Goal: Information Seeking & Learning: Learn about a topic

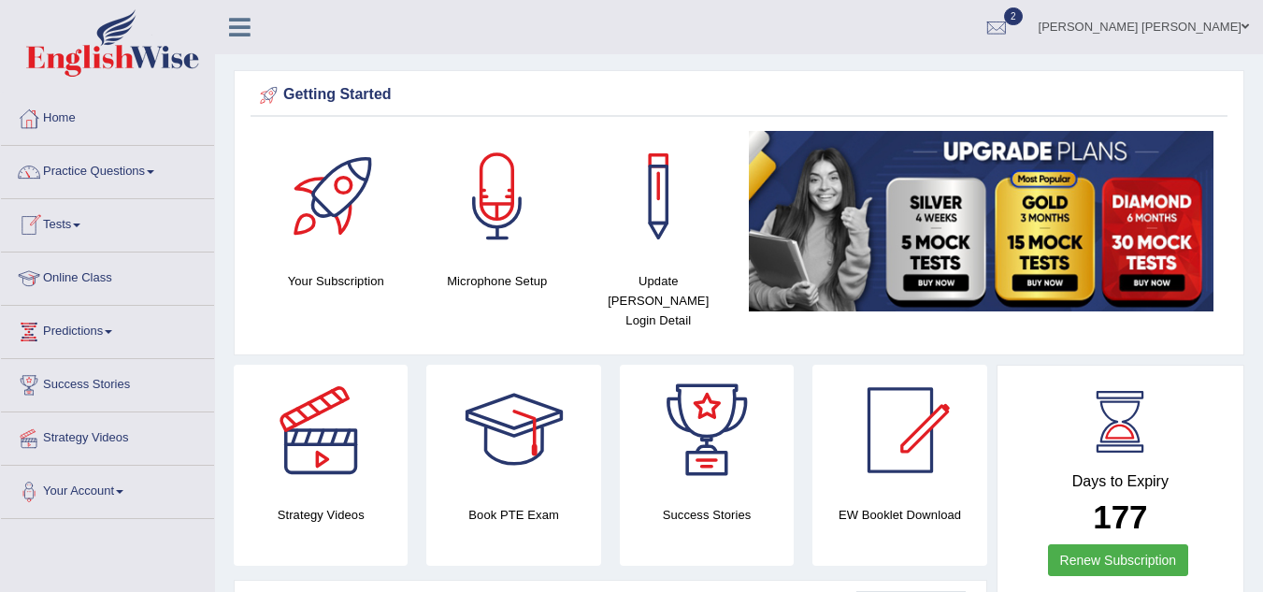
click at [100, 280] on link "Online Class" at bounding box center [107, 275] width 213 height 47
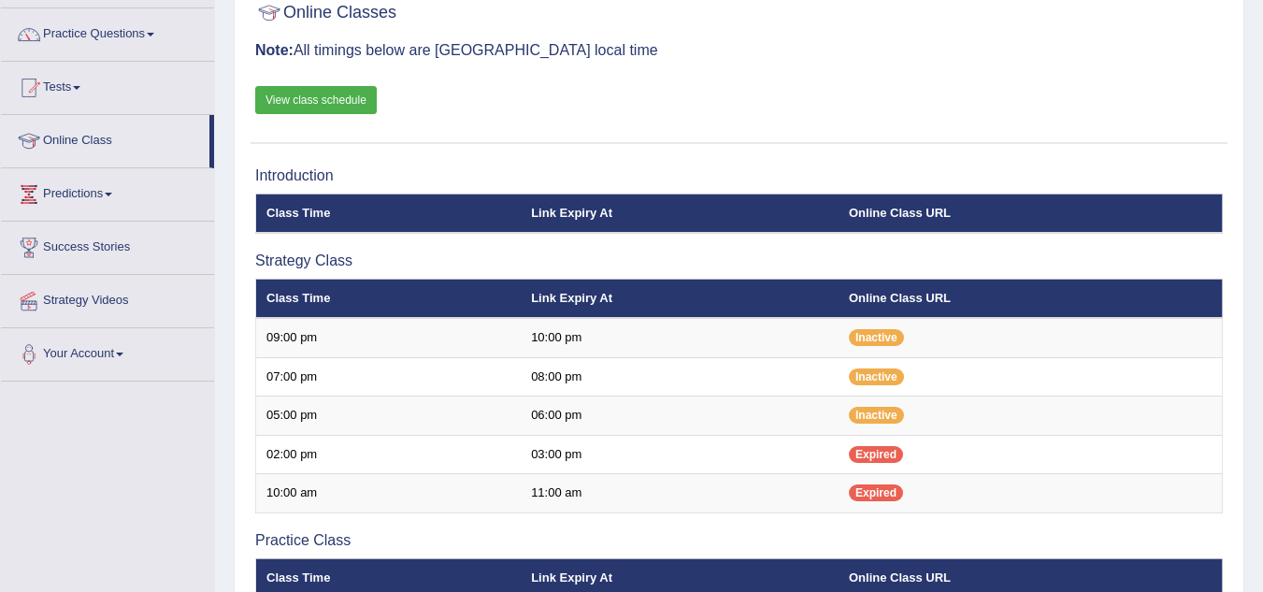
scroll to position [108, 0]
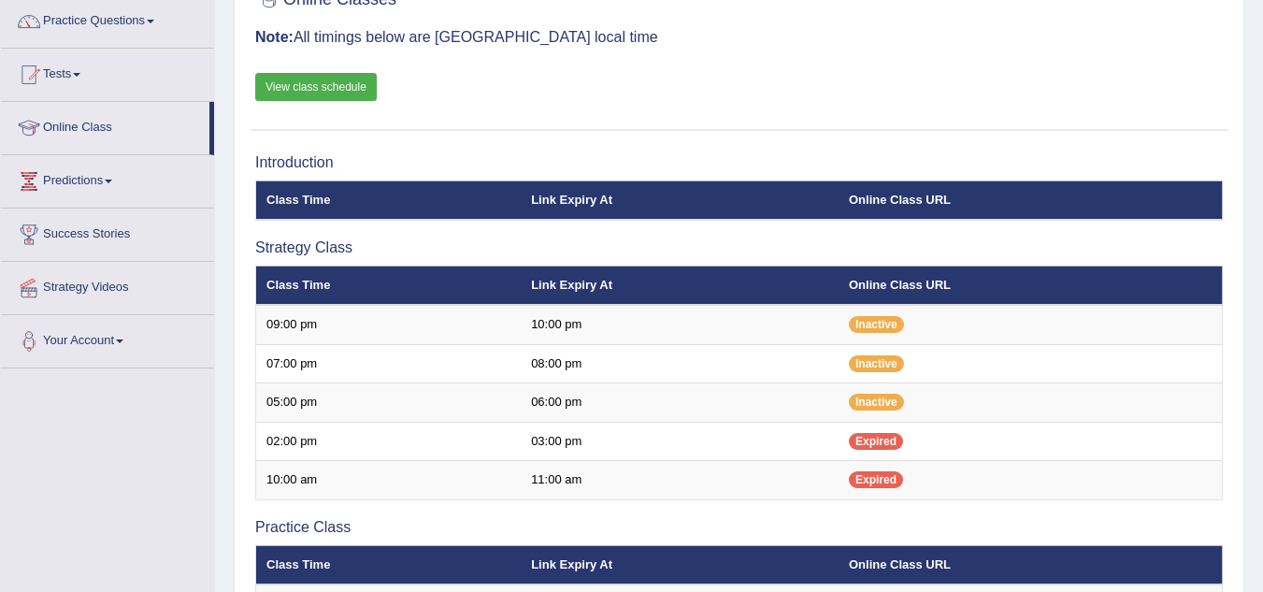
scroll to position [149, 0]
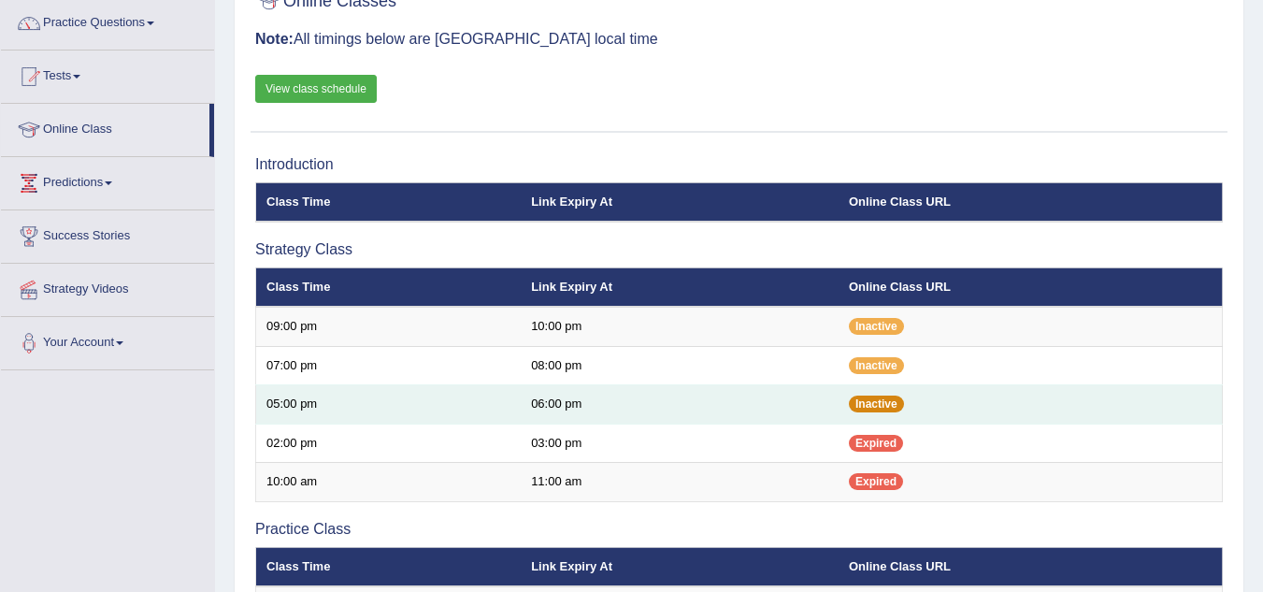
click at [876, 408] on span "Inactive" at bounding box center [876, 403] width 55 height 17
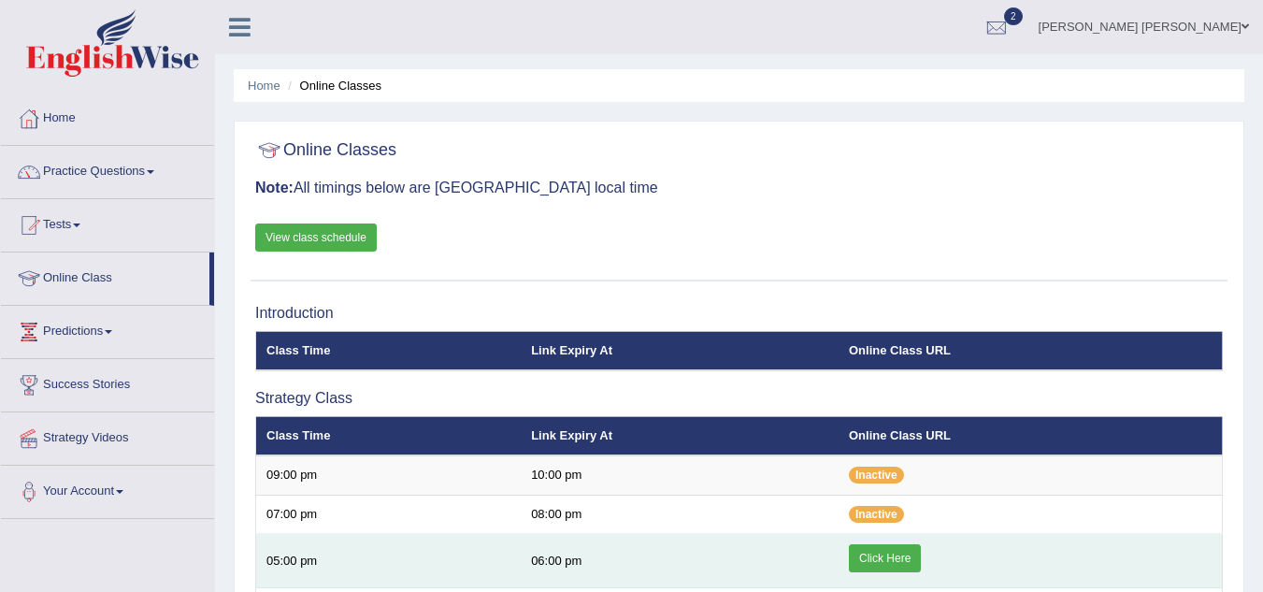
click at [880, 561] on link "Click Here" at bounding box center [885, 558] width 72 height 28
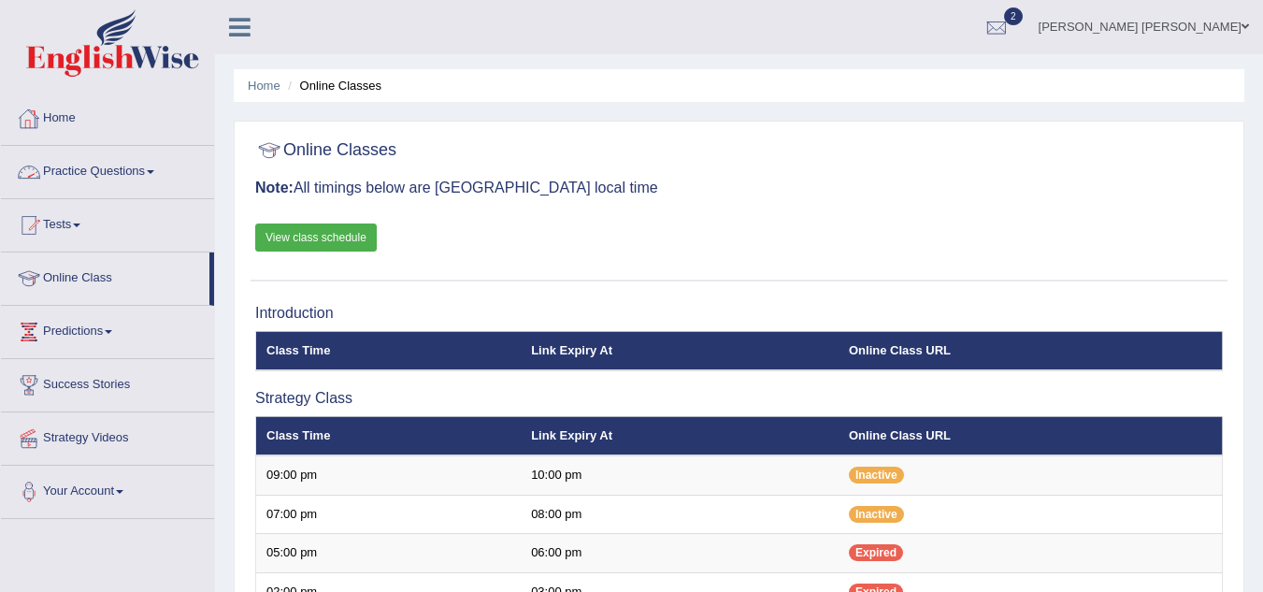
click at [142, 174] on link "Practice Questions" at bounding box center [107, 169] width 213 height 47
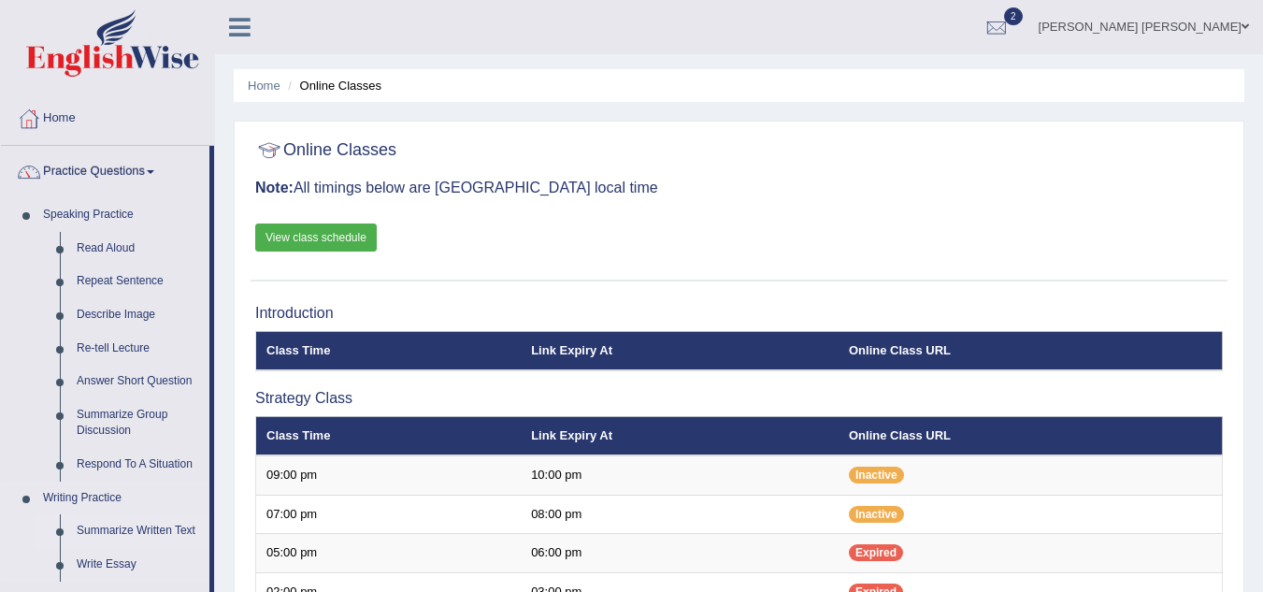
click at [144, 536] on link "Summarize Written Text" at bounding box center [138, 531] width 141 height 34
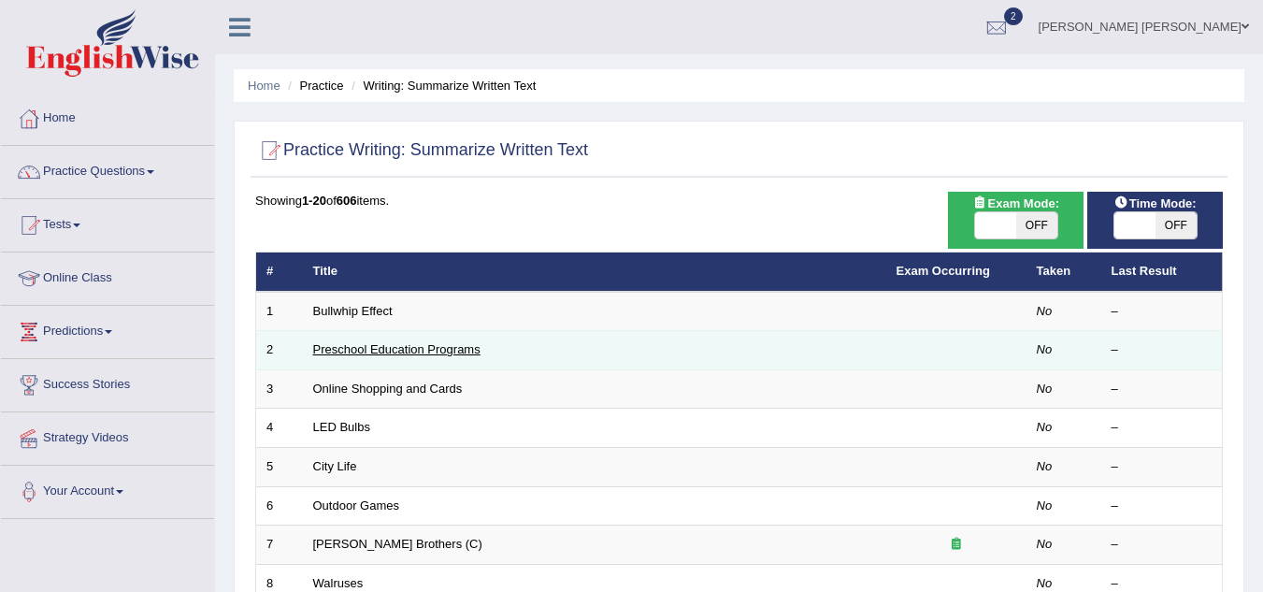
click at [417, 354] on link "Preschool Education Programs" at bounding box center [396, 349] width 167 height 14
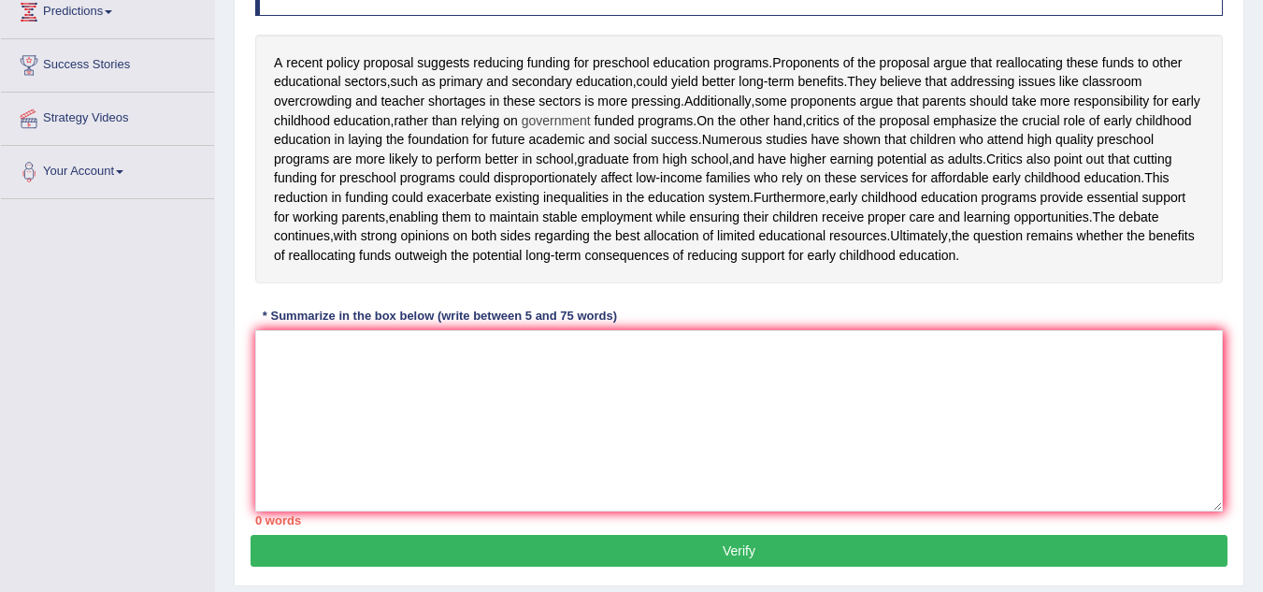
scroll to position [322, 0]
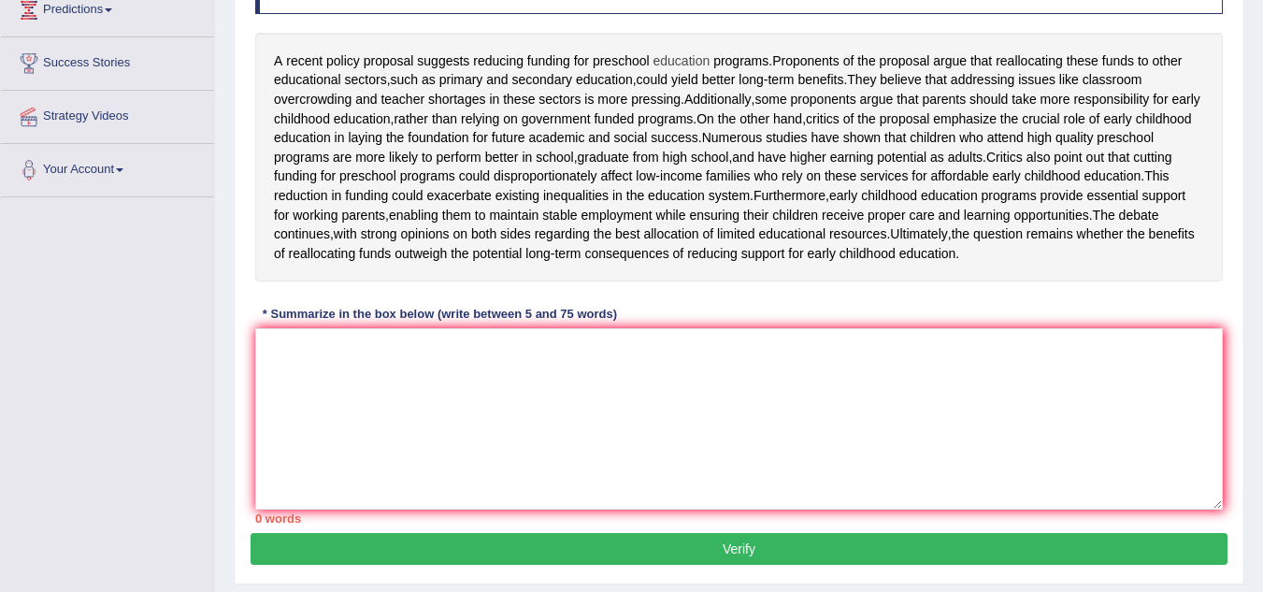
drag, startPoint x: 271, startPoint y: 62, endPoint x: 686, endPoint y: 63, distance: 415.1
click at [686, 63] on div "A recent policy proposal suggests reducing funding for preschool education prog…" at bounding box center [739, 158] width 968 height 250
click at [292, 427] on textarea at bounding box center [739, 418] width 968 height 181
type textarea "R"
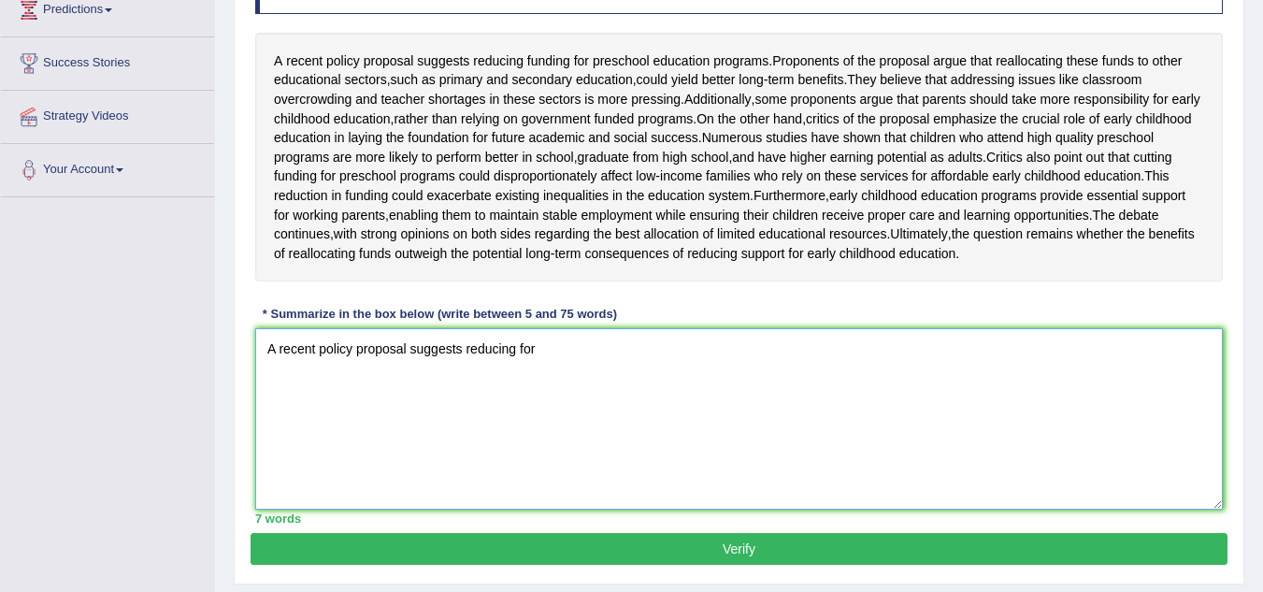
type textarea "A recent policy proposal suggests reducing for"
drag, startPoint x: 549, startPoint y: 398, endPoint x: 257, endPoint y: 417, distance: 292.3
click at [257, 417] on textarea "A recent policy proposal suggests reducing for" at bounding box center [739, 418] width 968 height 181
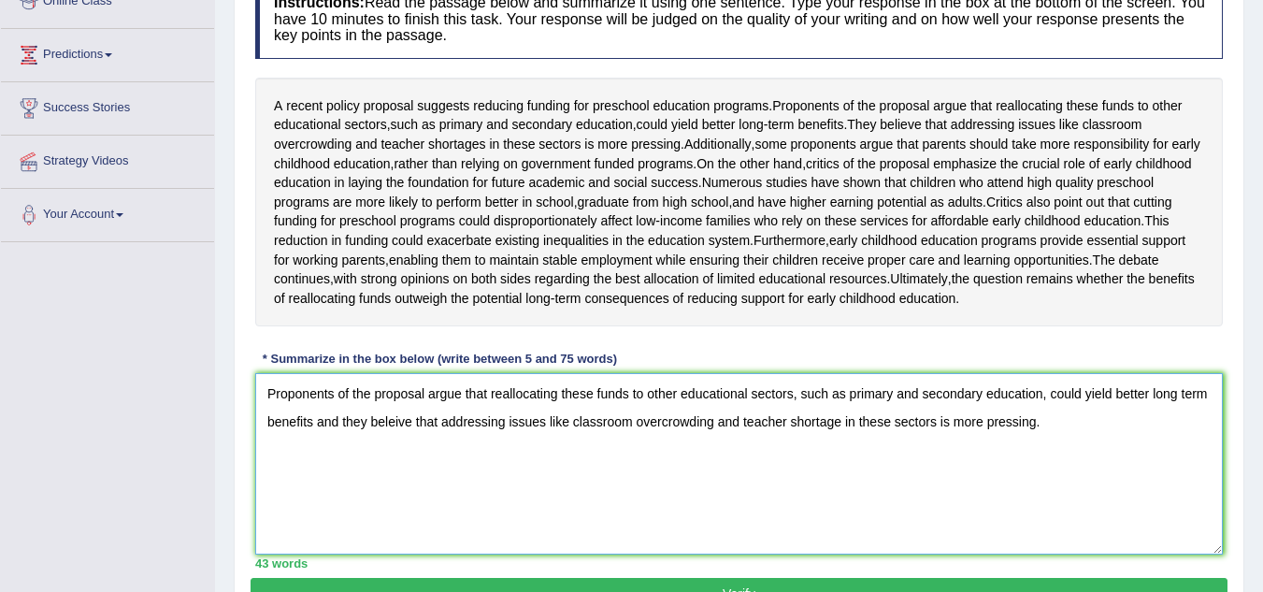
scroll to position [299, 0]
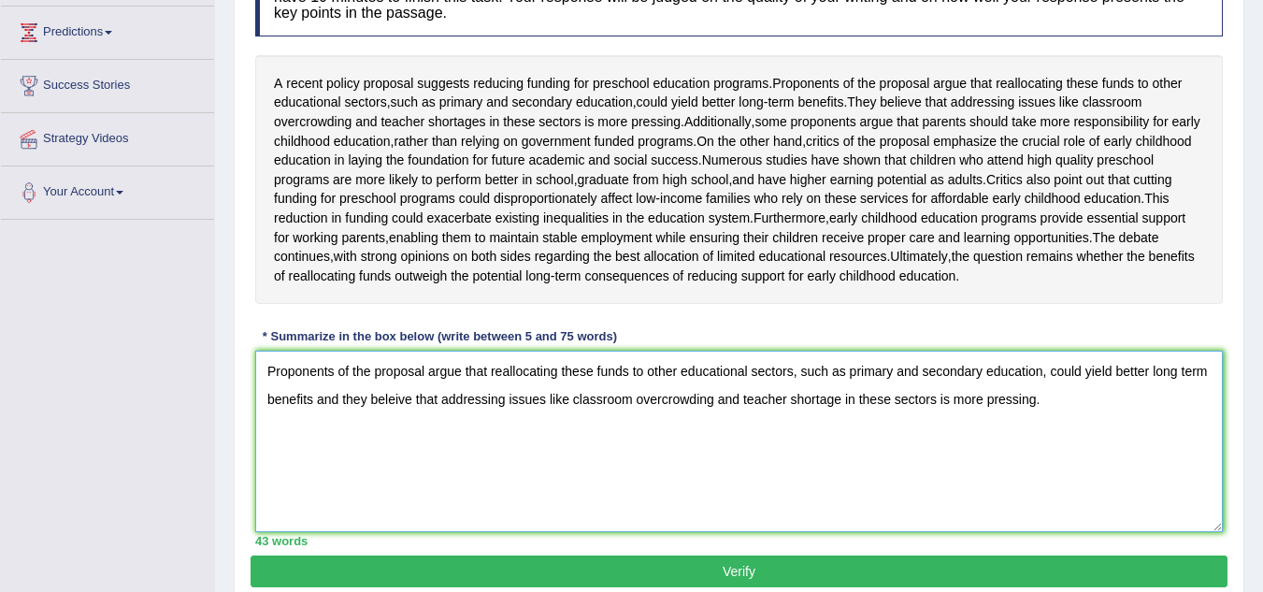
drag, startPoint x: 1073, startPoint y: 467, endPoint x: 266, endPoint y: 402, distance: 810.4
click at [266, 402] on div "Instructions: Read the passage below and summarize it using one sentence. Type …" at bounding box center [739, 252] width 977 height 608
click at [1060, 466] on textarea "Proponents of the proposal argue that reallocating these funds to other educati…" at bounding box center [739, 441] width 968 height 181
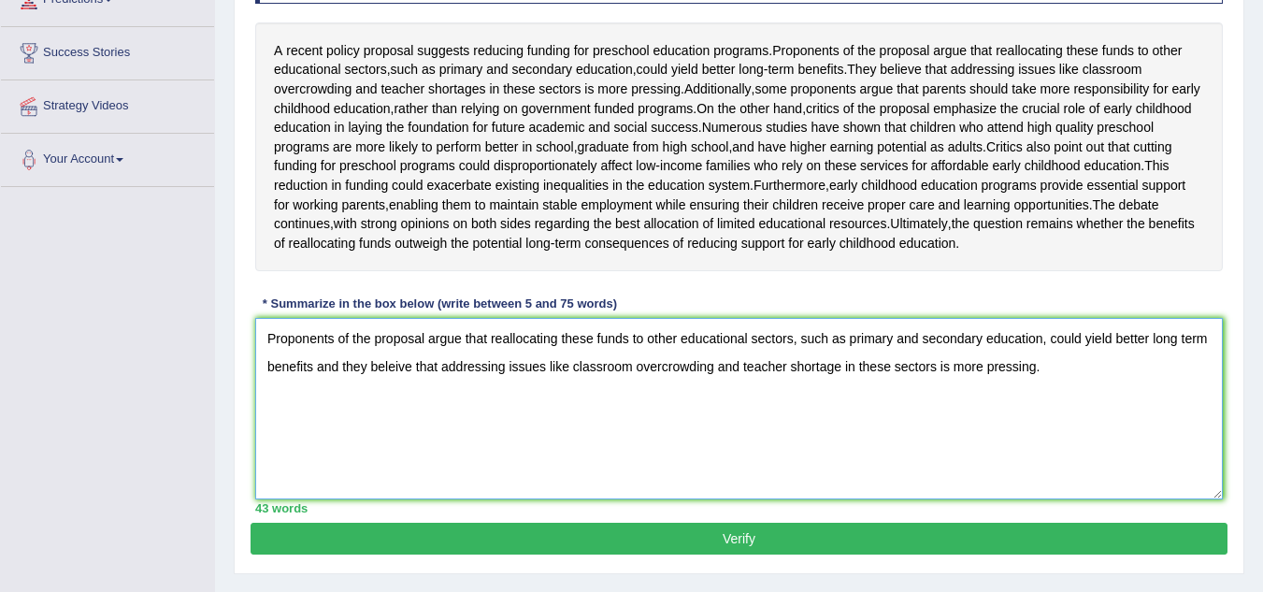
scroll to position [327, 0]
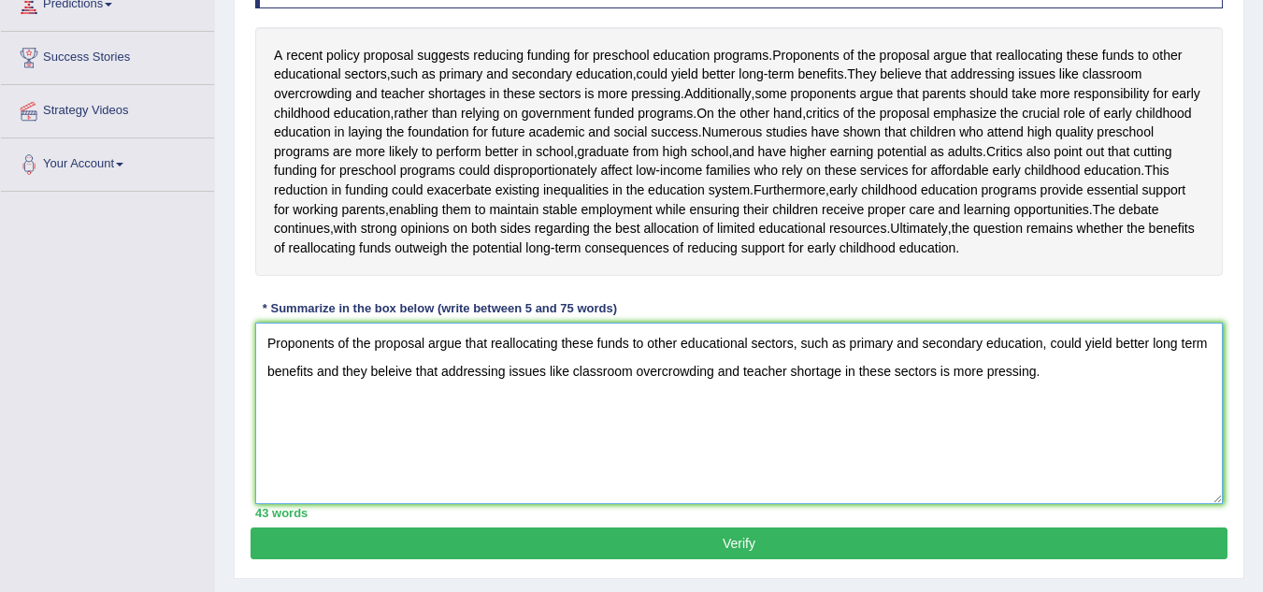
click at [1067, 445] on textarea "Proponents of the proposal argue that reallocating these funds to other educati…" at bounding box center [739, 413] width 968 height 181
click at [1062, 432] on textarea "Proponents of the proposal argue that reallocating these funds to other educati…" at bounding box center [739, 413] width 968 height 181
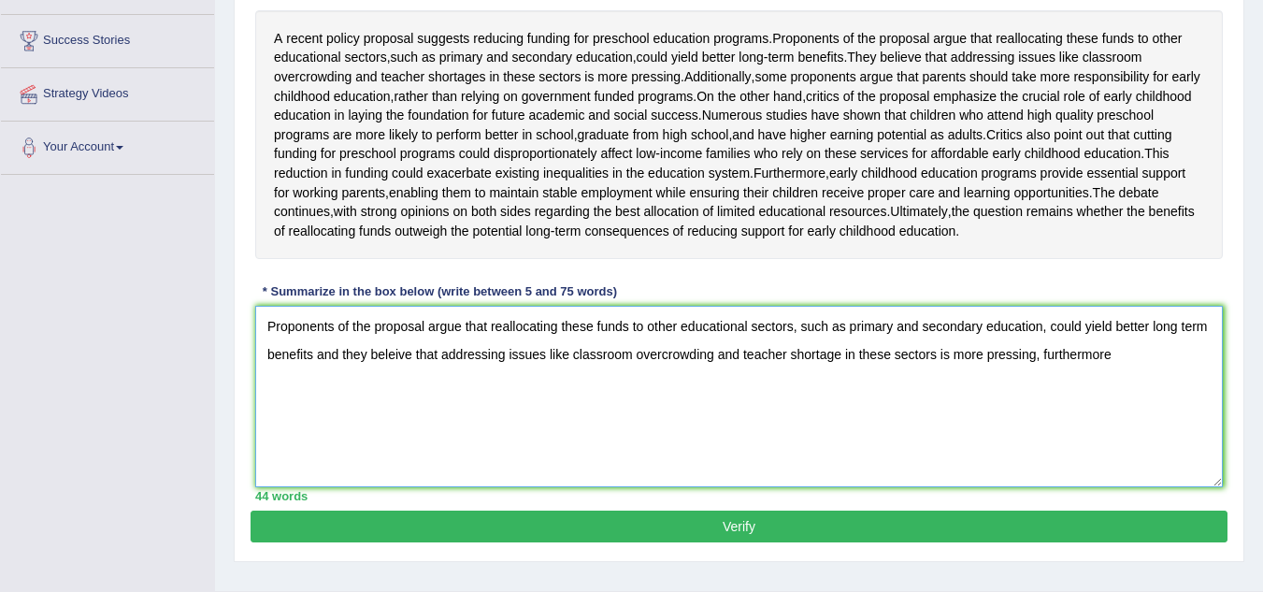
scroll to position [346, 0]
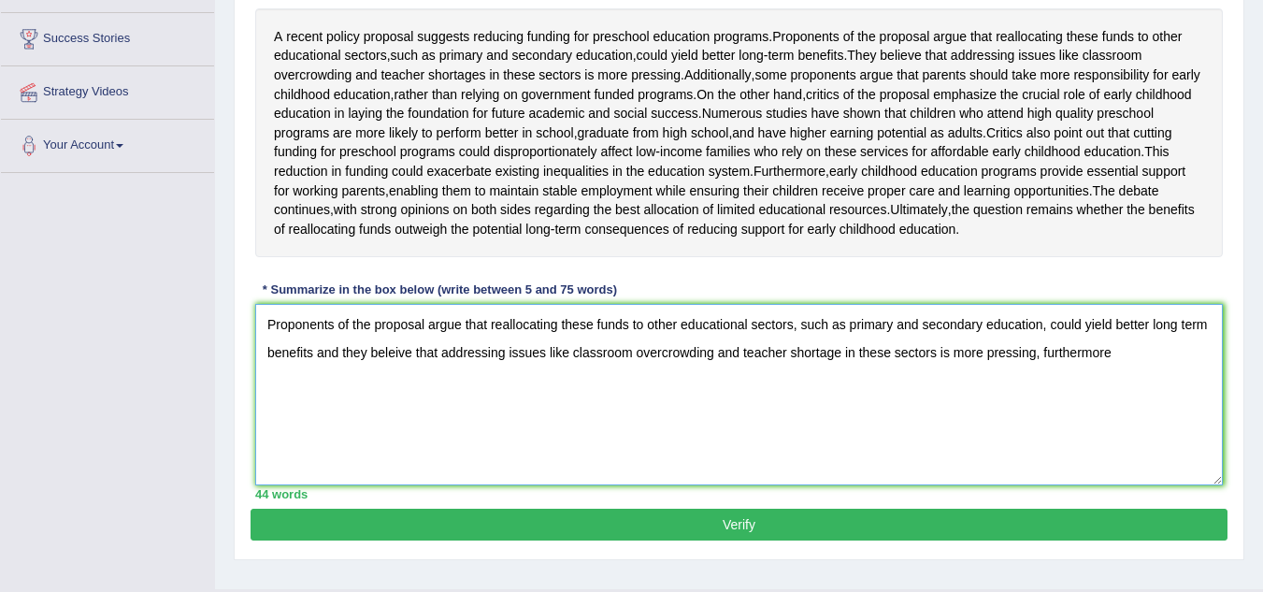
click at [1146, 410] on textarea "Proponents of the proposal argue that reallocating these funds to other educati…" at bounding box center [739, 394] width 968 height 181
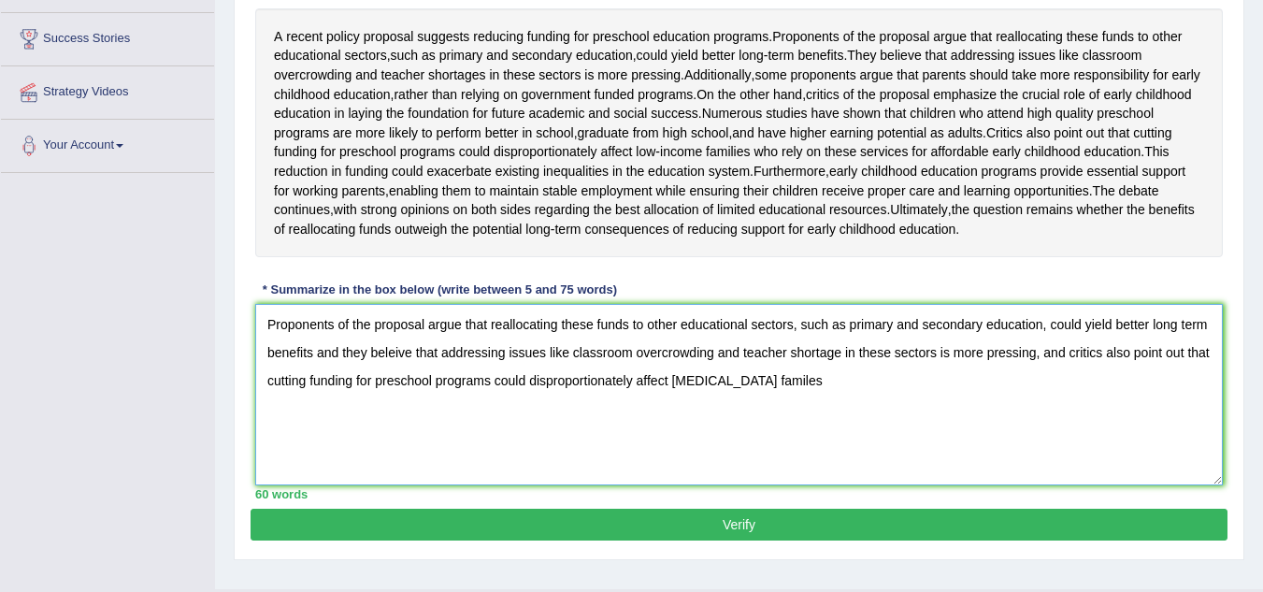
click at [789, 451] on textarea "Proponents of the proposal argue that reallocating these funds to other educati…" at bounding box center [739, 394] width 968 height 181
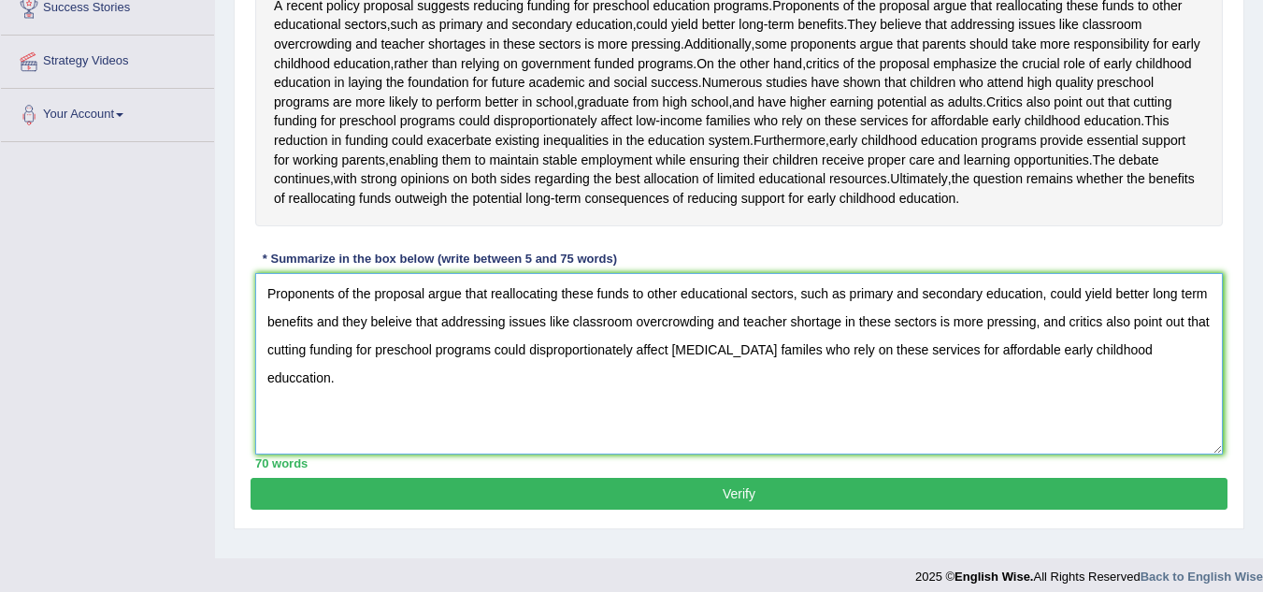
scroll to position [375, 0]
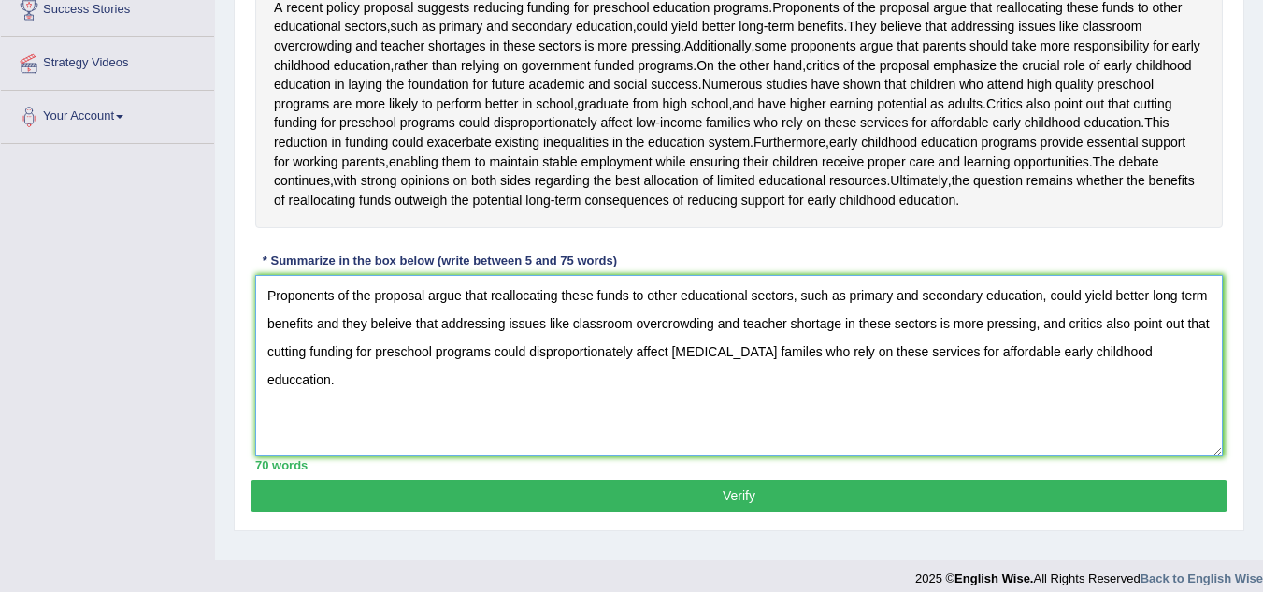
click at [1069, 386] on textarea "Proponents of the proposal argue that reallocating these funds to other educati…" at bounding box center [739, 365] width 968 height 181
drag, startPoint x: 1172, startPoint y: 414, endPoint x: 214, endPoint y: 361, distance: 959.8
click at [214, 361] on div "Toggle navigation Home Practice Questions Speaking Practice Read Aloud Repeat S…" at bounding box center [631, 111] width 1263 height 972
click at [349, 450] on textarea "Proponents of the proposal argue that reallocating these funds to other educati…" at bounding box center [739, 365] width 968 height 181
drag, startPoint x: 337, startPoint y: 449, endPoint x: 219, endPoint y: 349, distance: 154.5
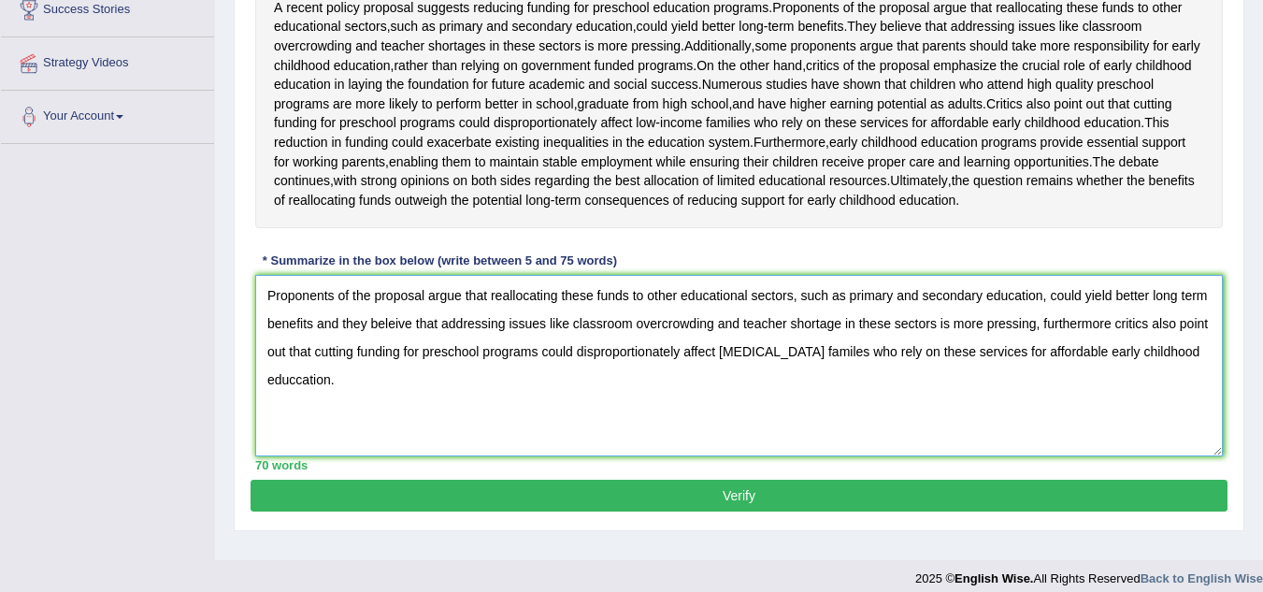
click at [219, 349] on div "Home Practice Writing: Summarize Written Text Preschool Education Programs « Pr…" at bounding box center [739, 92] width 1048 height 935
type textarea "Proponents of the proposal argue that reallocating these funds to other educati…"
click at [711, 511] on button "Verify" at bounding box center [739, 496] width 977 height 32
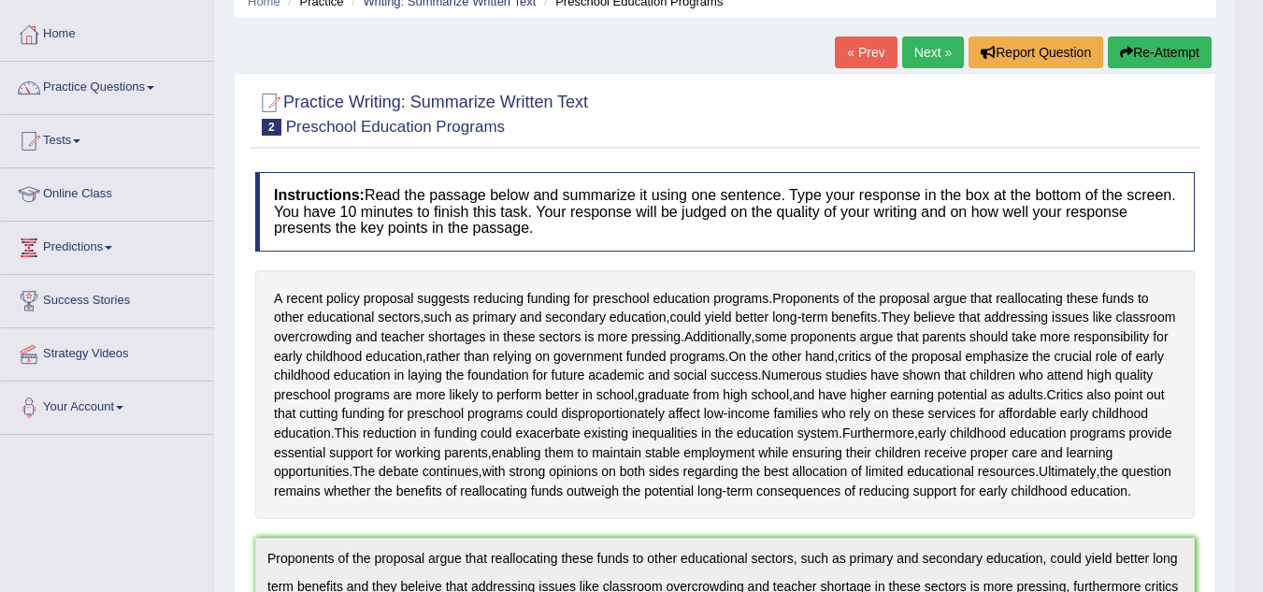
scroll to position [0, 0]
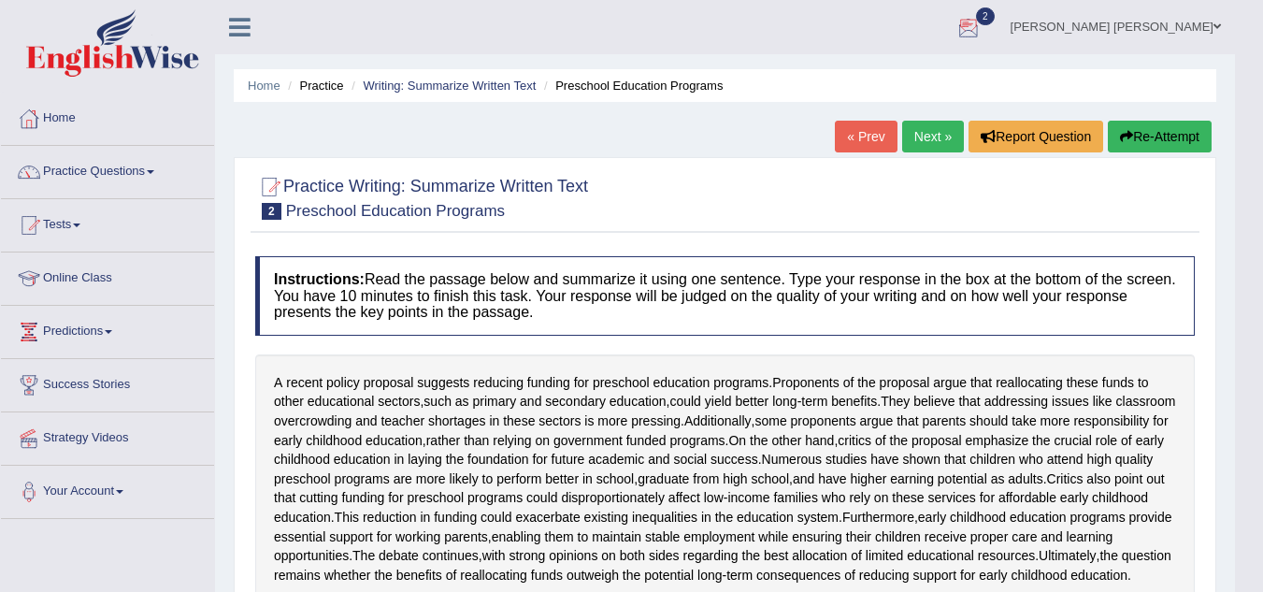
click at [1142, 147] on button "Re-Attempt" at bounding box center [1160, 137] width 104 height 32
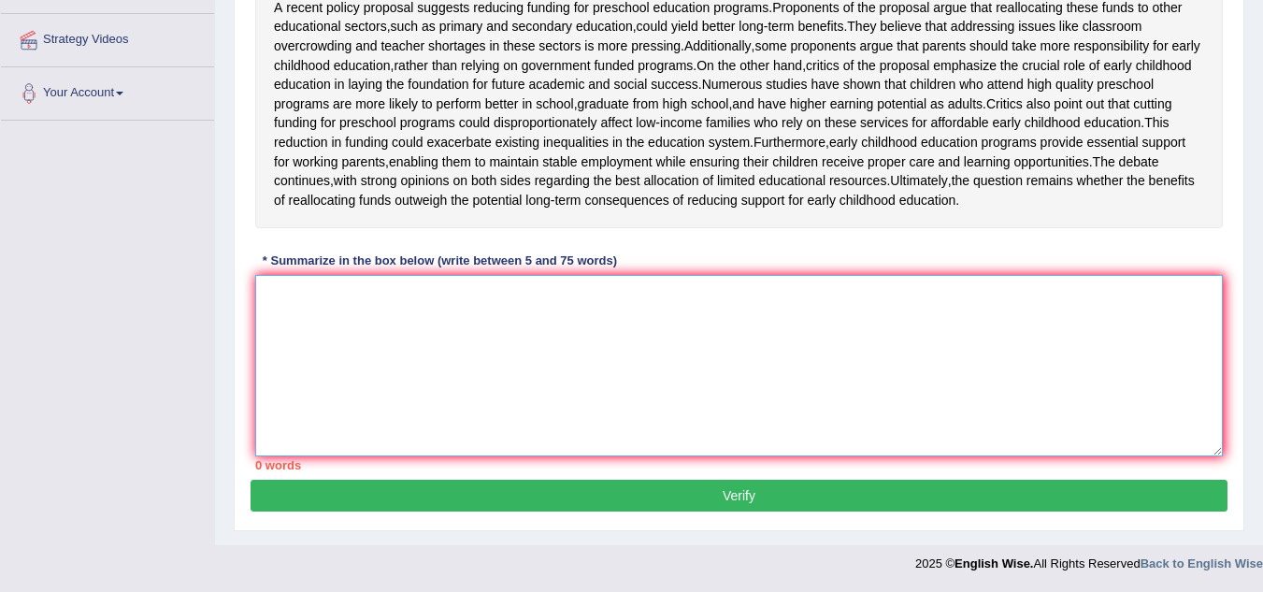
click at [345, 338] on textarea at bounding box center [739, 365] width 968 height 181
paste textarea "Proponents of the proposal argue that reallocating these funds to other educati…"
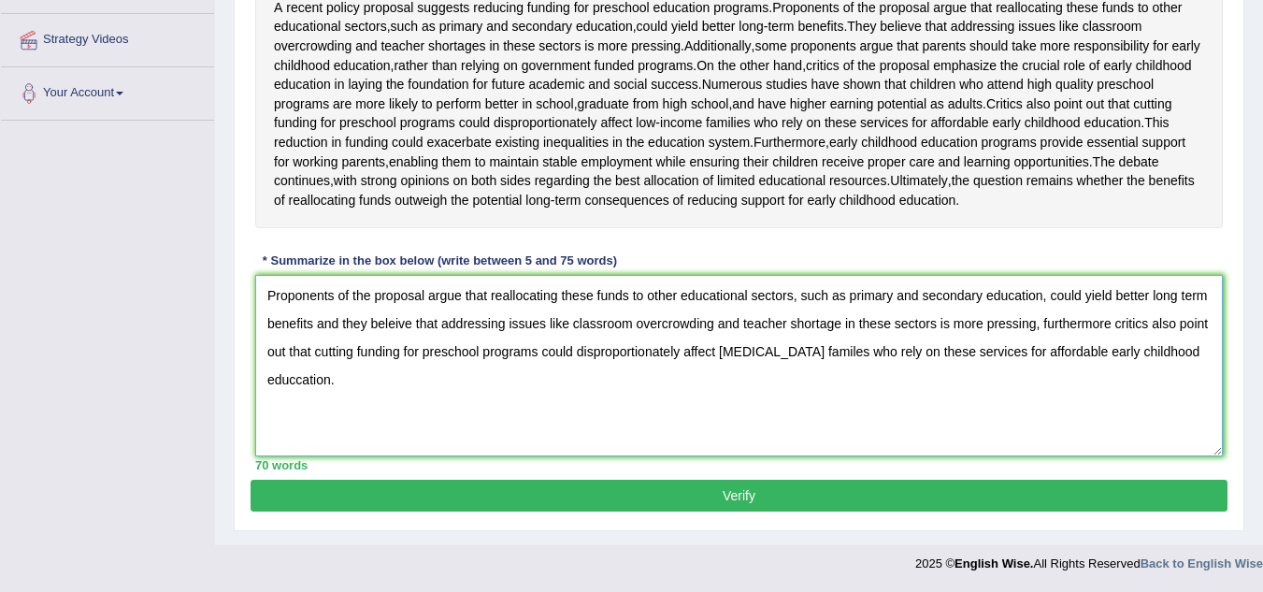
click at [300, 415] on textarea "Proponents of the proposal argue that reallocating these funds to other educati…" at bounding box center [739, 365] width 968 height 181
click at [806, 391] on textarea "Proponents of the proposal argue that reallocating these funds to other educati…" at bounding box center [739, 365] width 968 height 181
drag, startPoint x: 375, startPoint y: 419, endPoint x: 147, endPoint y: 262, distance: 277.0
click at [147, 262] on div "Toggle navigation Home Practice Questions Speaking Practice Read Aloud Repeat S…" at bounding box center [631, 92] width 1263 height 981
type textarea "Proponents of the proposal argue that reallocating these funds to other educati…"
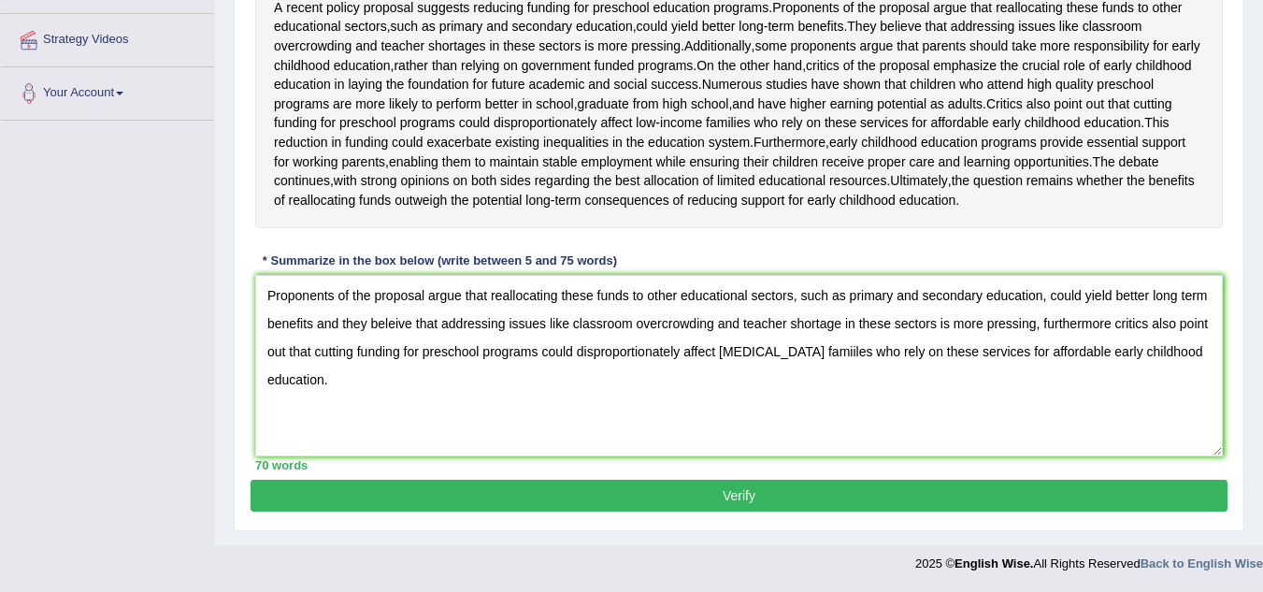
click at [666, 511] on button "Verify" at bounding box center [739, 496] width 977 height 32
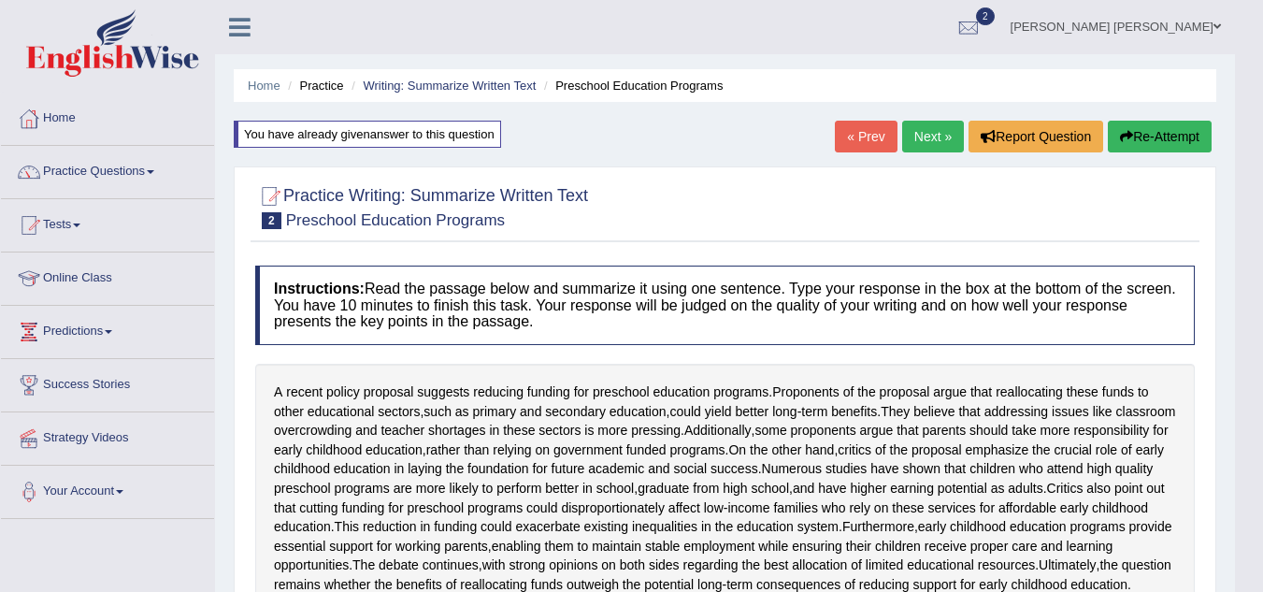
click at [1143, 136] on button "Re-Attempt" at bounding box center [1160, 137] width 104 height 32
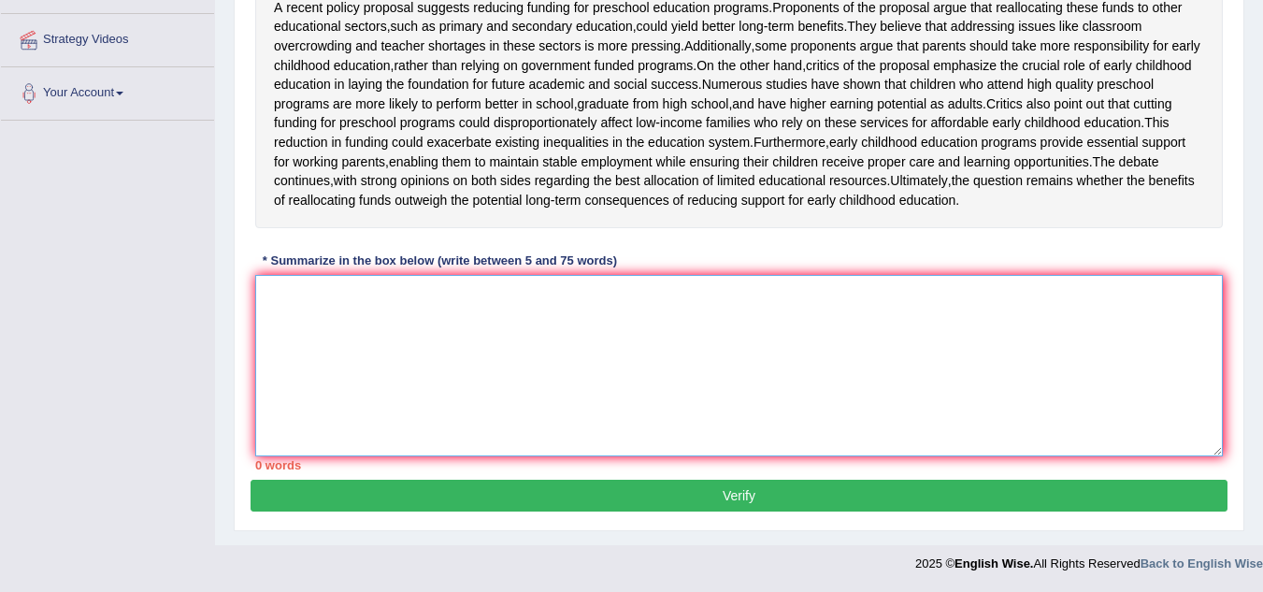
click at [642, 326] on textarea at bounding box center [739, 365] width 968 height 181
paste textarea "Proponents of the proposal argue that reallocating these funds to other educati…"
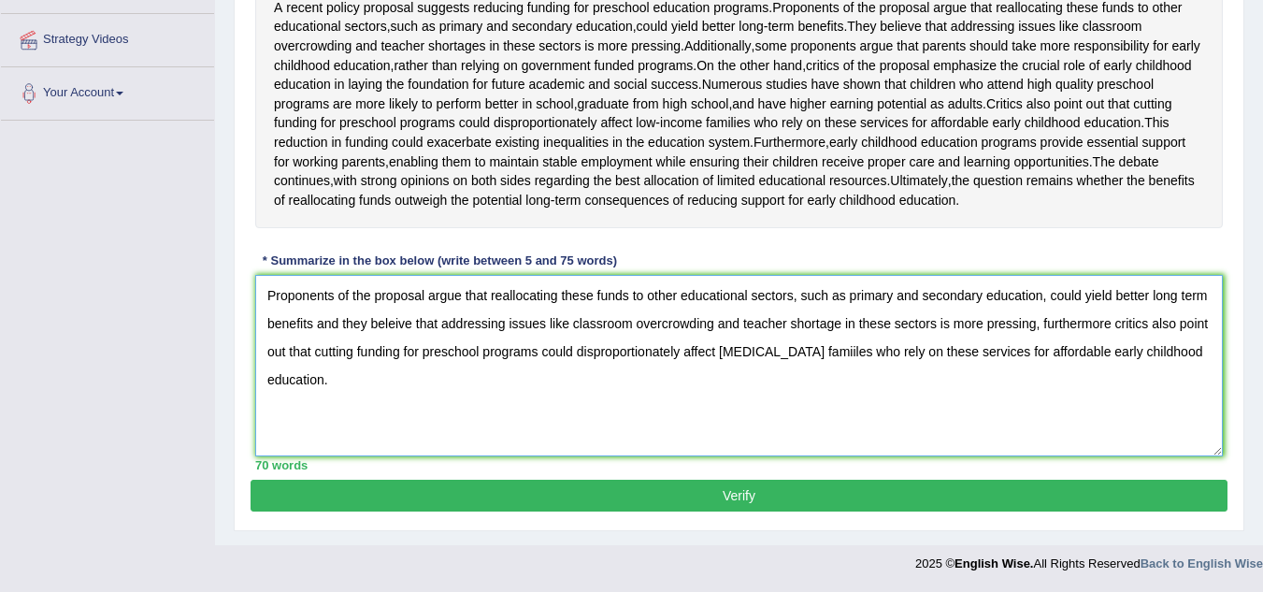
click at [813, 355] on textarea "Proponents of the proposal argue that reallocating these funds to other educati…" at bounding box center [739, 365] width 968 height 181
click at [392, 366] on textarea "Proponents of the proposal argue that reallocating these funds to other educati…" at bounding box center [739, 365] width 968 height 181
drag, startPoint x: 337, startPoint y: 424, endPoint x: 249, endPoint y: 309, distance: 144.0
click at [249, 309] on div "Practice Writing: Summarize Written Text 2 Preschool Education Programs Instruc…" at bounding box center [739, 156] width 1011 height 749
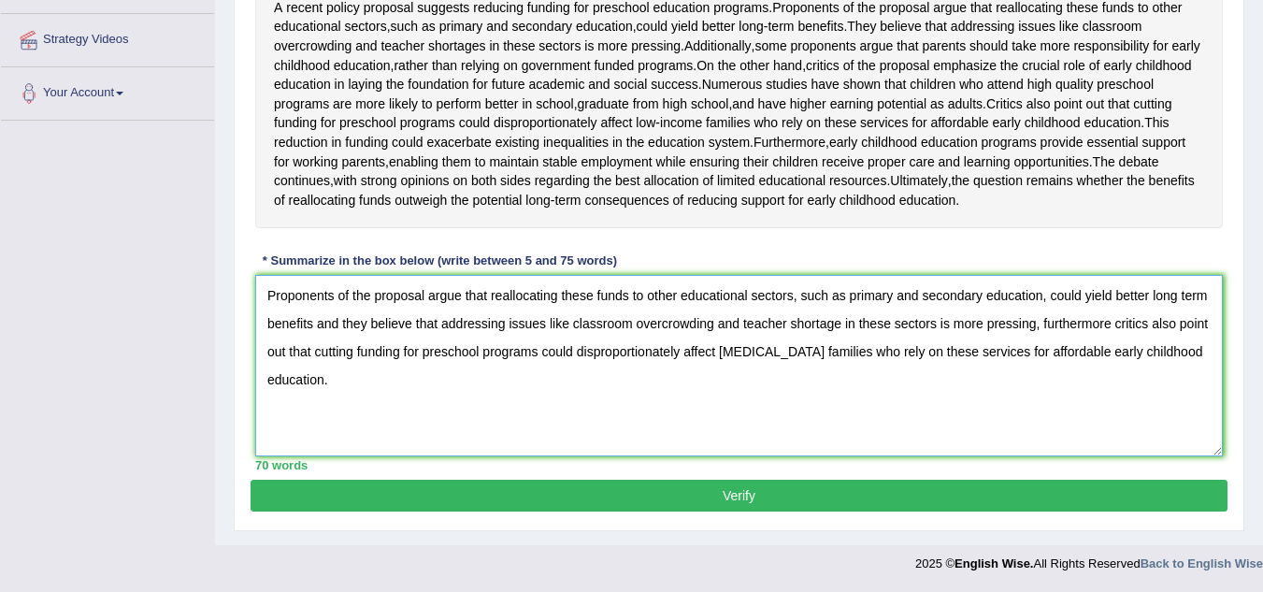
type textarea "Proponents of the proposal argue that reallocating these funds to other educati…"
click at [748, 511] on button "Verify" at bounding box center [739, 496] width 977 height 32
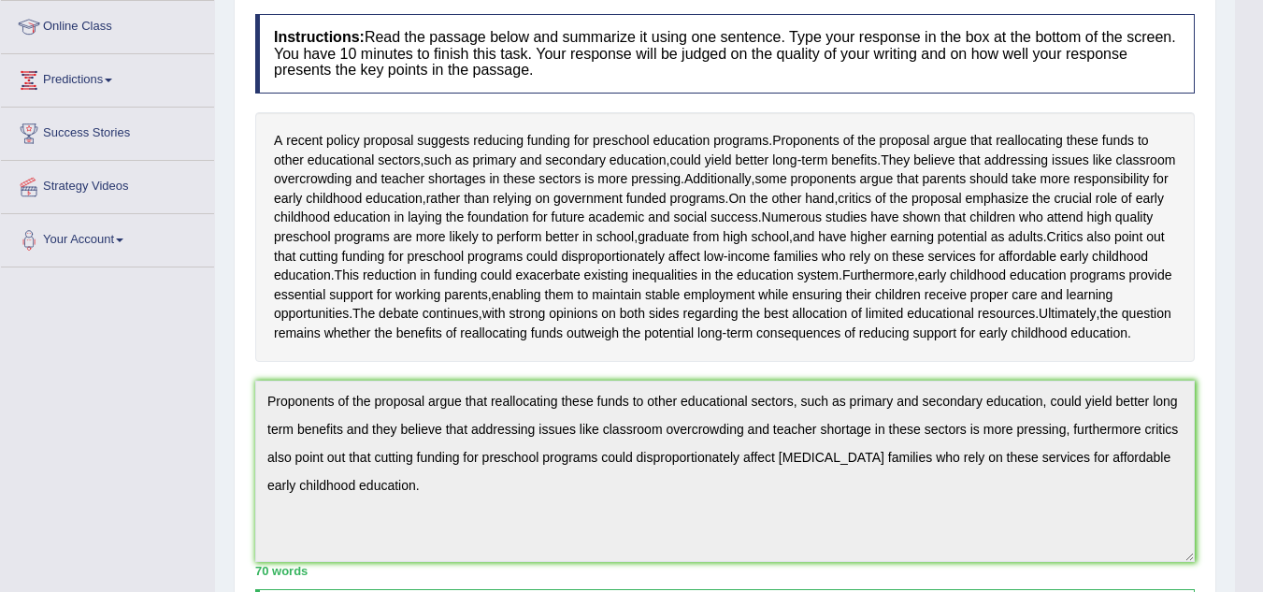
scroll to position [8, 0]
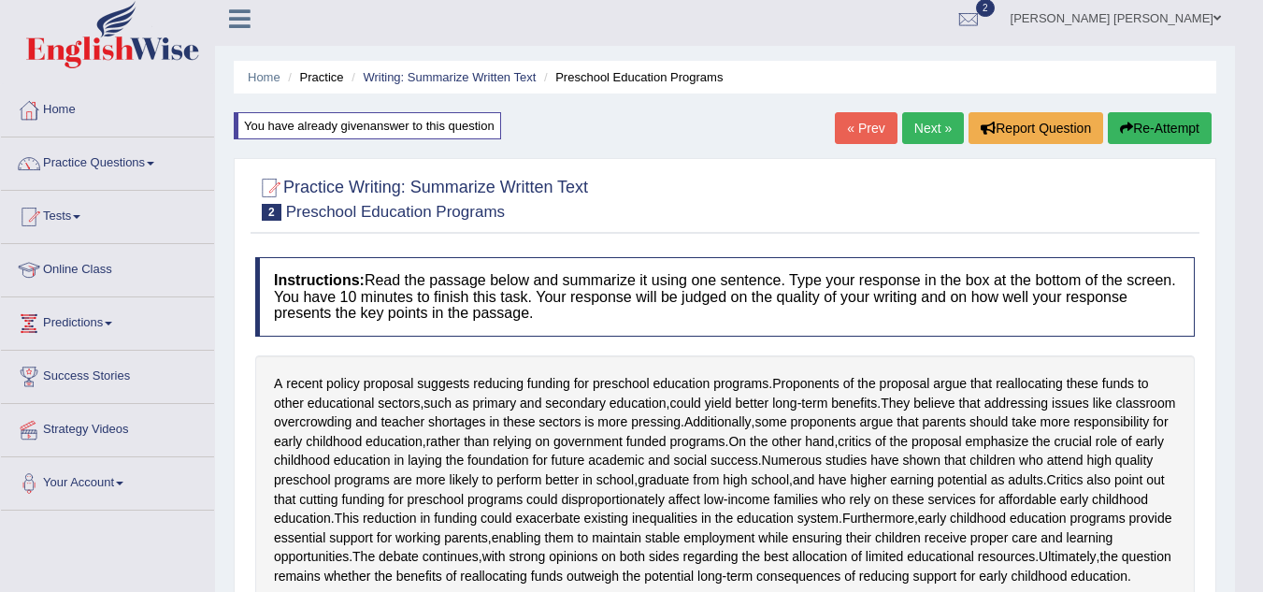
click at [1165, 138] on button "Re-Attempt" at bounding box center [1160, 128] width 104 height 32
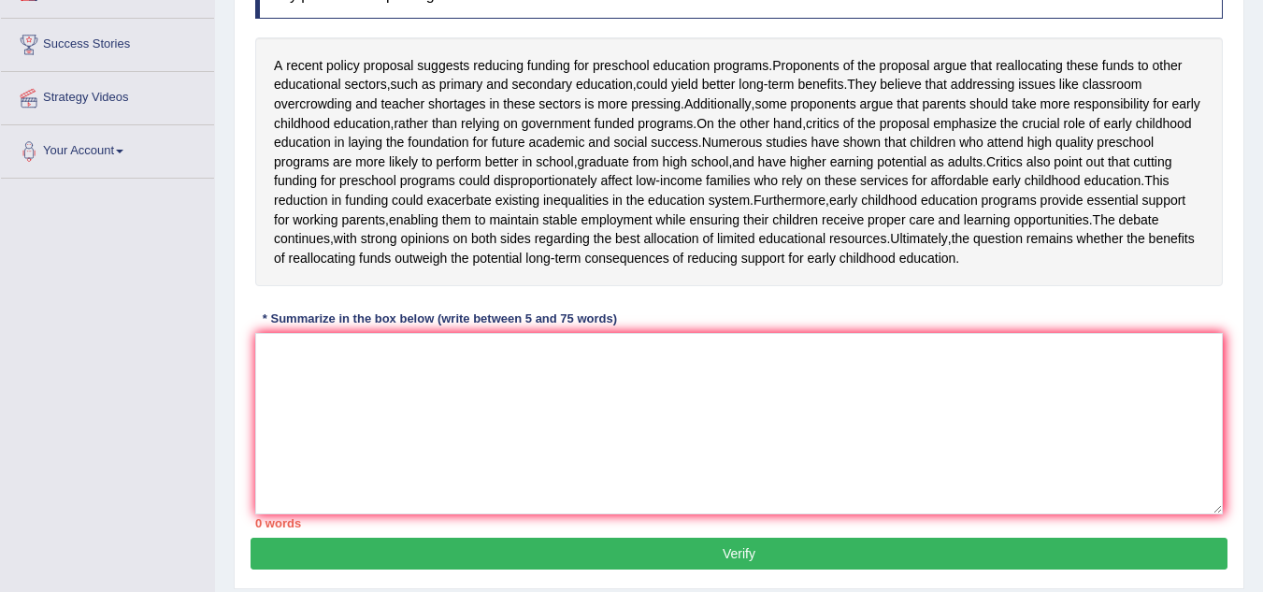
scroll to position [456, 0]
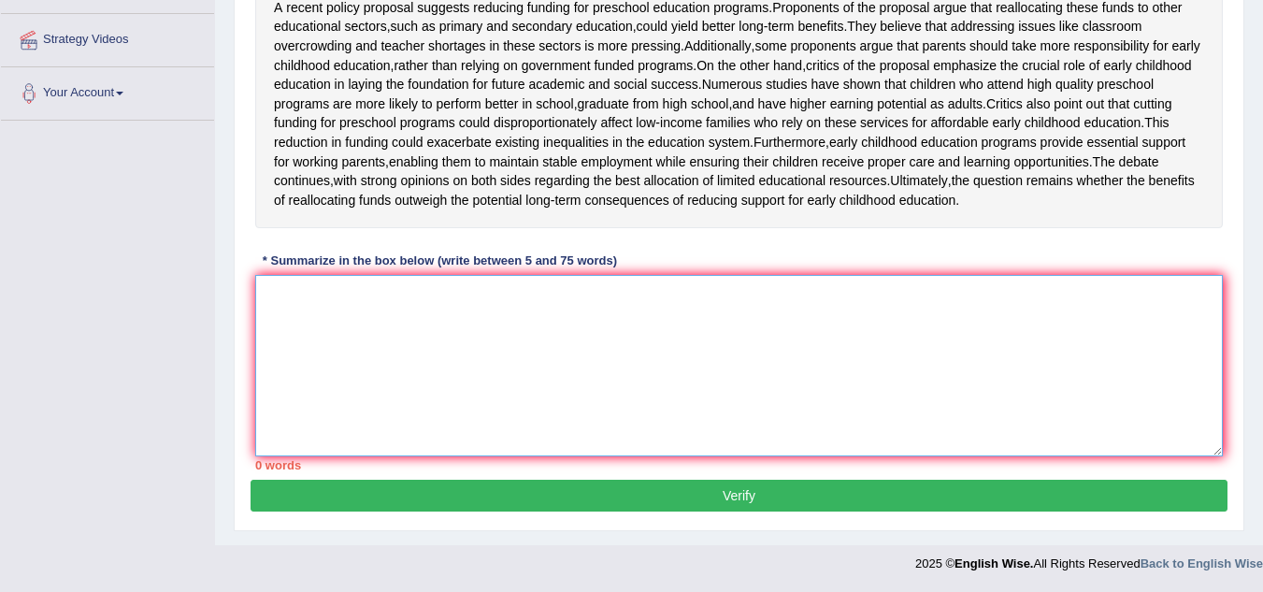
click at [410, 307] on textarea at bounding box center [739, 365] width 968 height 181
paste textarea "Proponents of the proposal argue that reallocating these funds to other educati…"
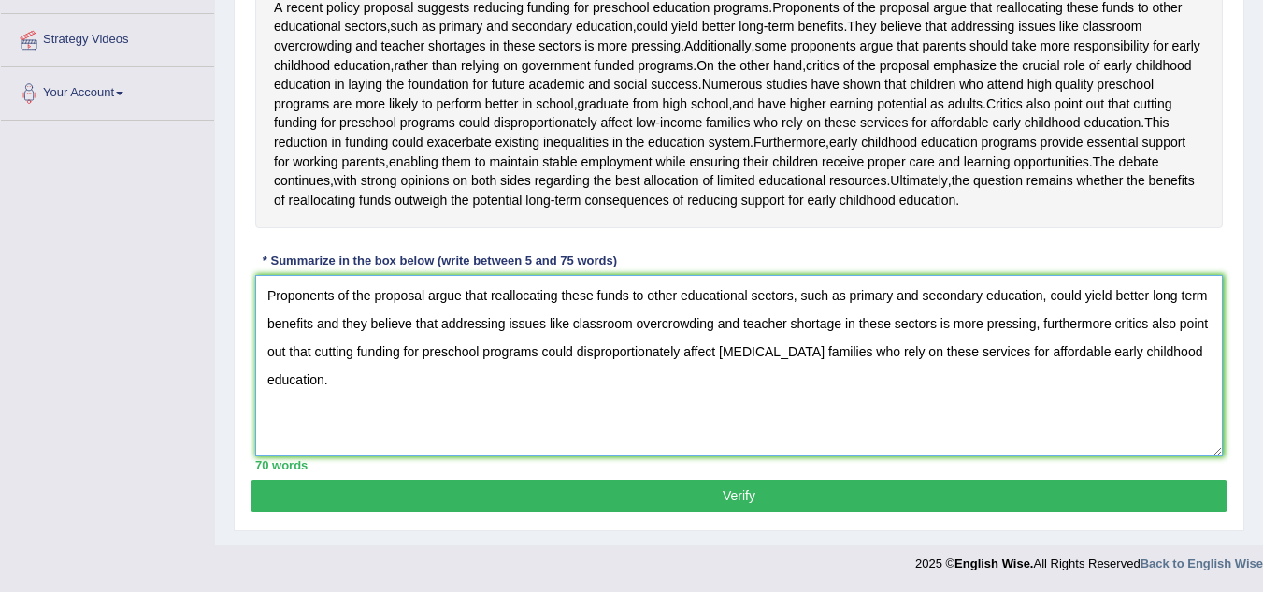
click at [312, 325] on textarea "Proponents of the proposal argue that reallocating these funds to other educati…" at bounding box center [739, 365] width 968 height 181
type textarea "Proponents of the proposal argue that reallocating these funds to other educati…"
click at [728, 493] on button "Verify" at bounding box center [739, 496] width 977 height 32
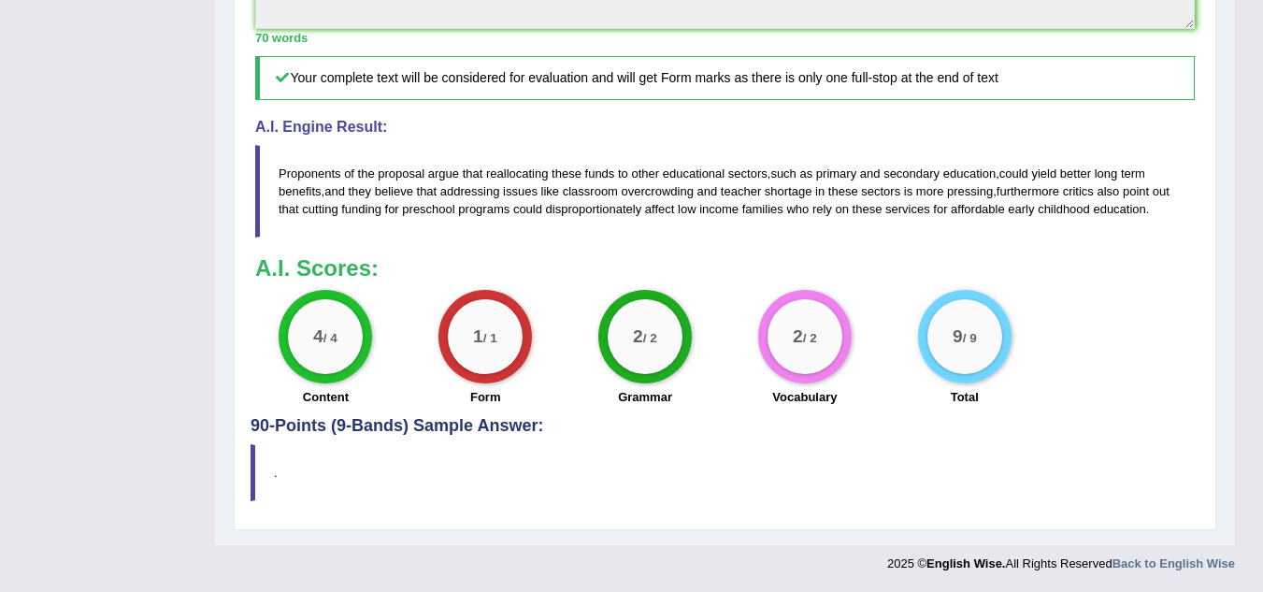
scroll to position [824, 0]
drag, startPoint x: 1170, startPoint y: 248, endPoint x: 465, endPoint y: 184, distance: 707.8
click at [465, 184] on blockquote "Proponents of the proposal argue that reallocating these funds to other educati…" at bounding box center [725, 191] width 940 height 93
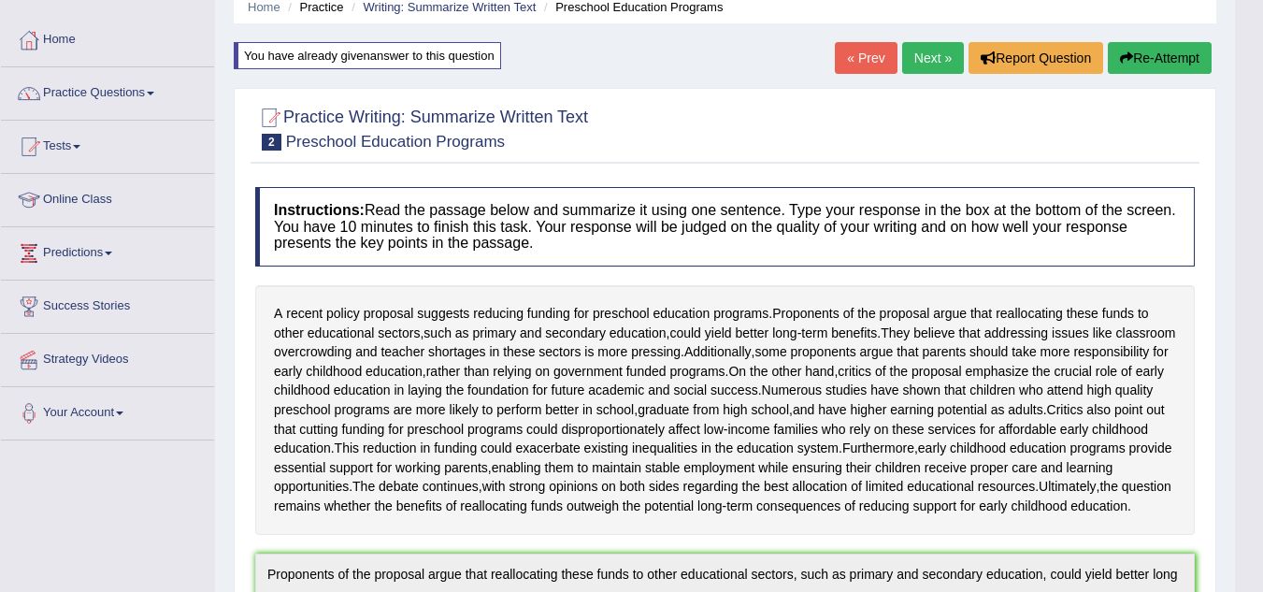
scroll to position [1, 0]
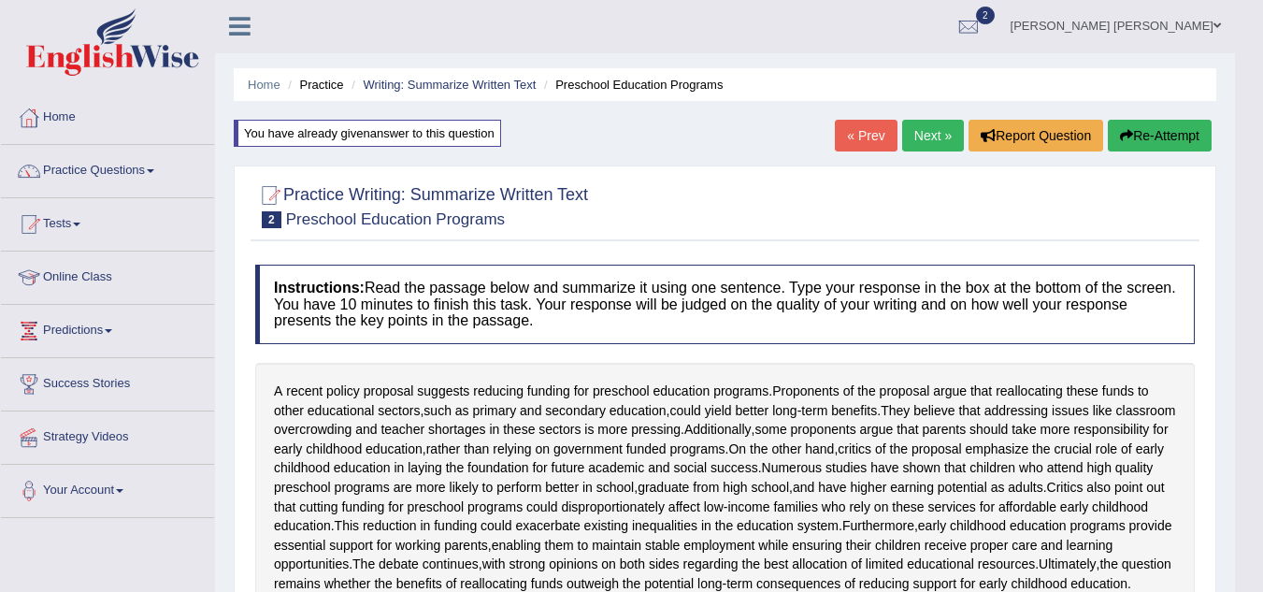
click at [930, 136] on link "Next »" at bounding box center [933, 136] width 62 height 32
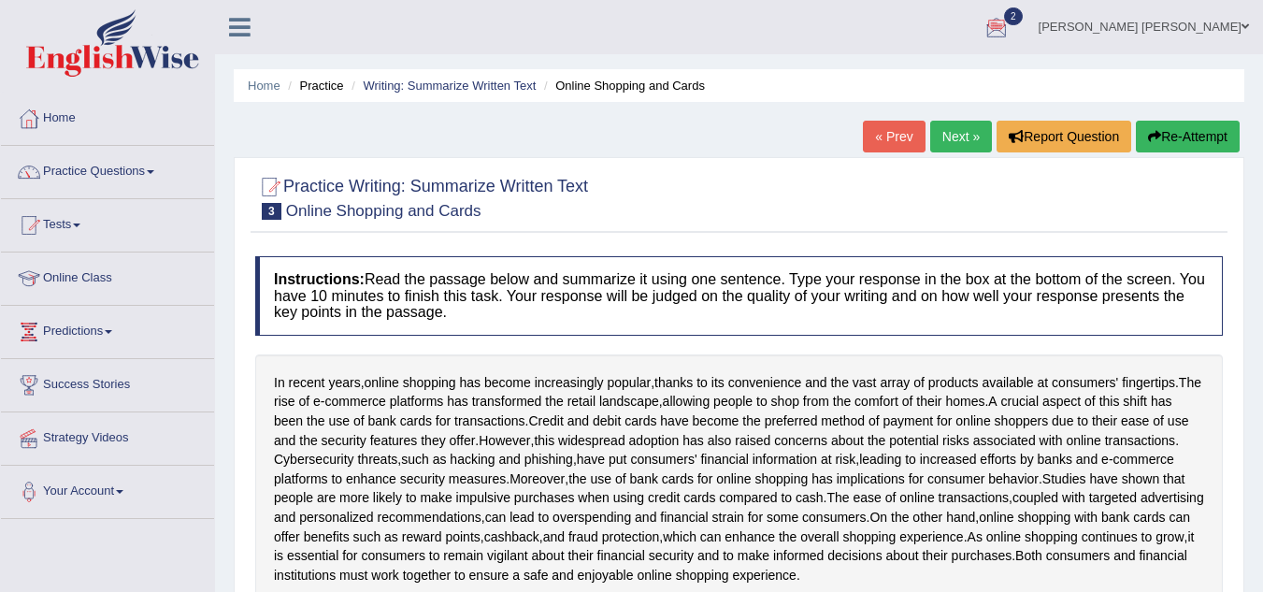
click at [877, 128] on link "« Prev" at bounding box center [894, 137] width 62 height 32
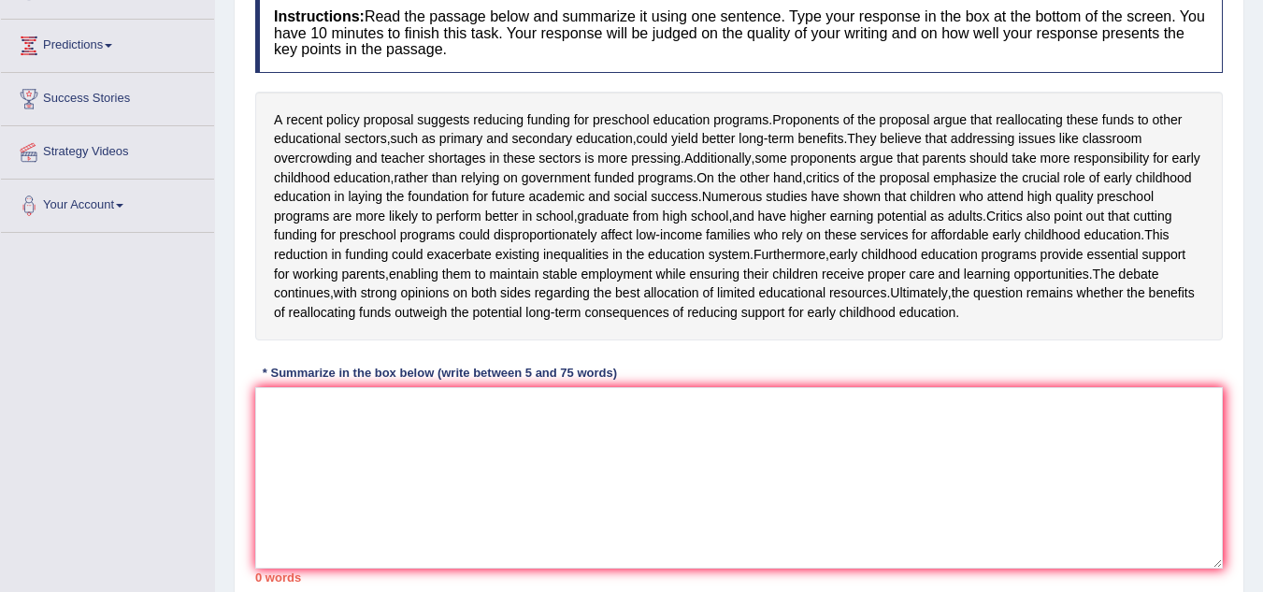
scroll to position [290, 0]
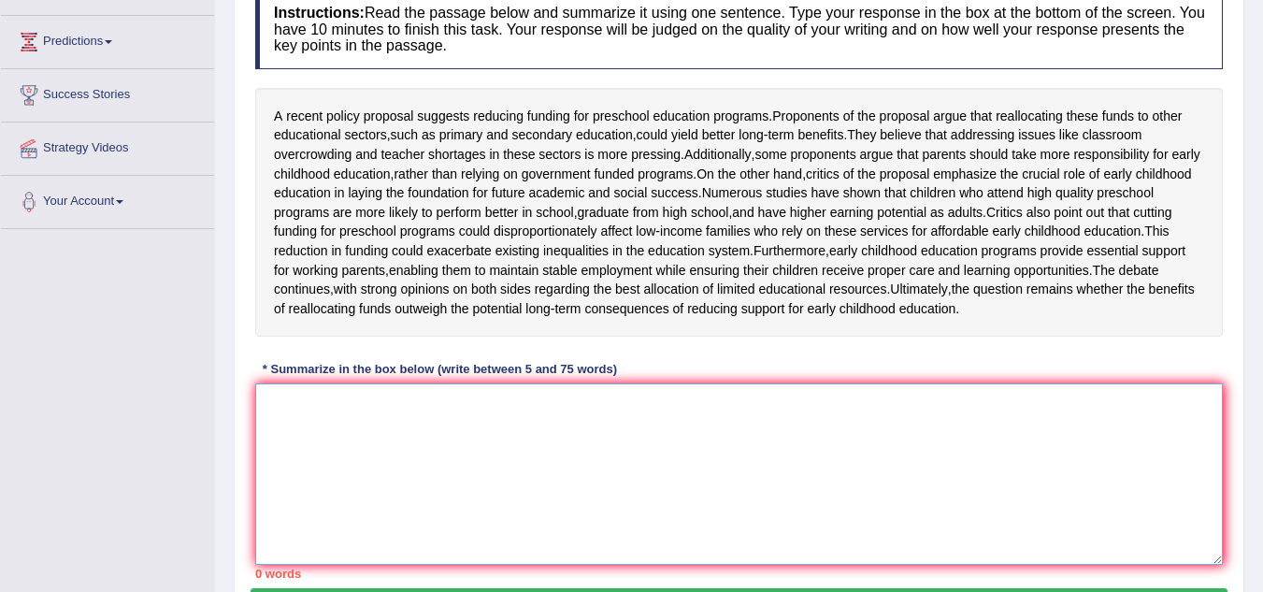
click at [418, 509] on textarea at bounding box center [739, 473] width 968 height 181
paste textarea "Proponents of the proposal argue that reallocating these funds to other educati…"
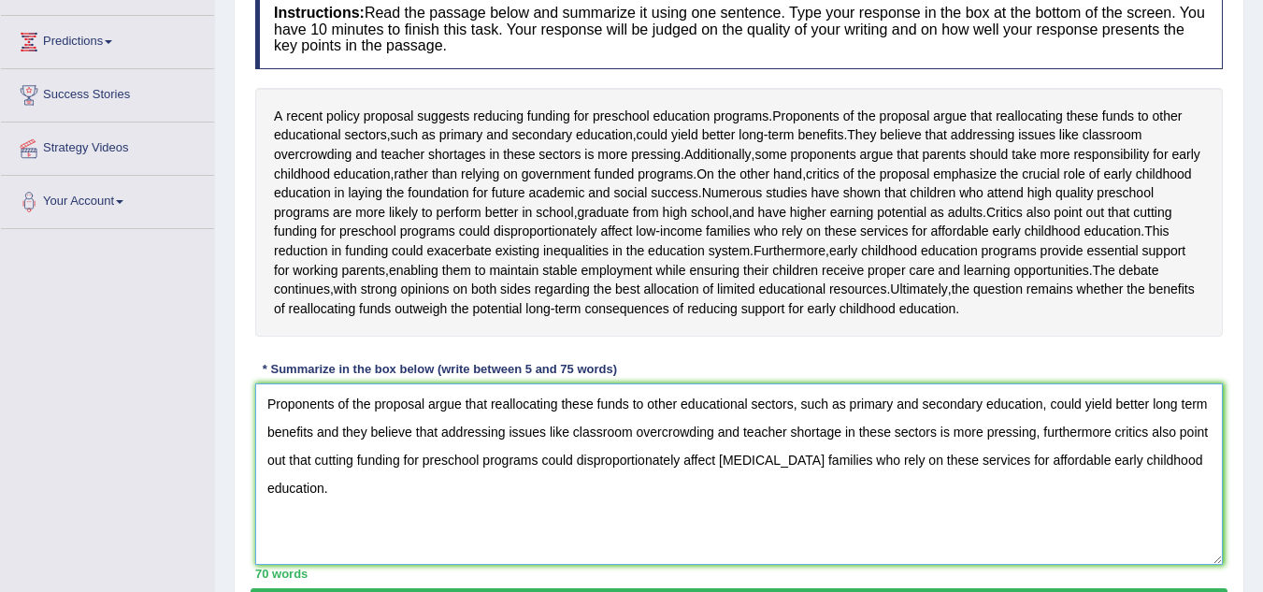
click at [311, 491] on textarea "Proponents of the proposal argue that reallocating these funds to other educati…" at bounding box center [739, 473] width 968 height 181
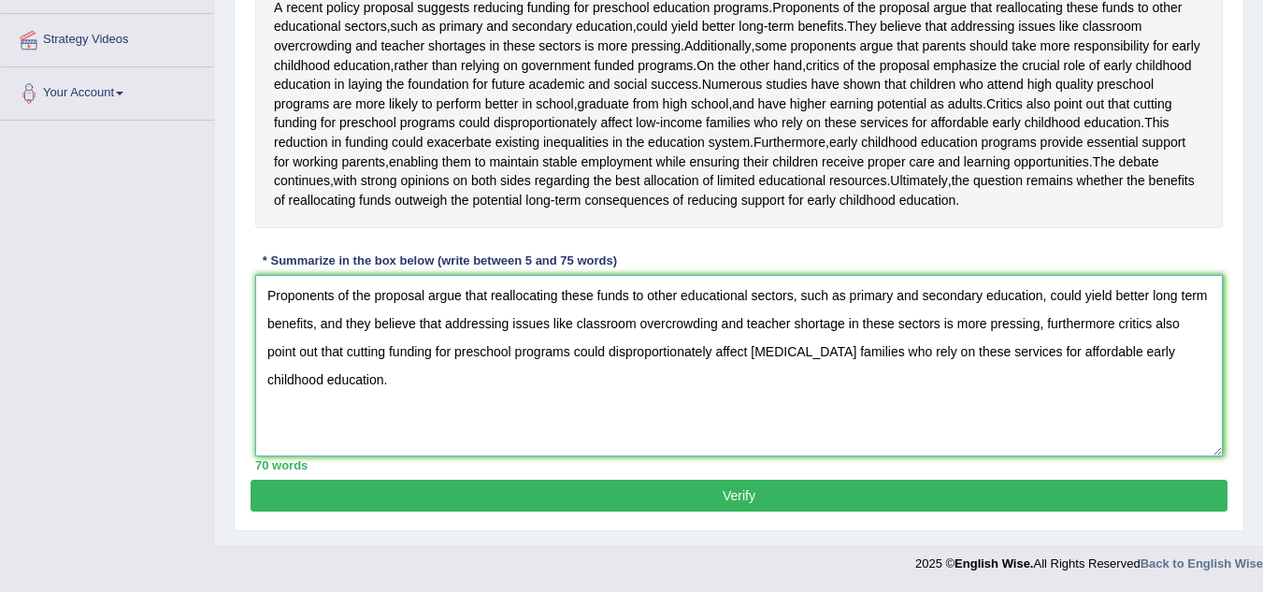
scroll to position [456, 0]
type textarea "Proponents of the proposal argue that reallocating these funds to other educati…"
click at [864, 496] on button "Verify" at bounding box center [739, 496] width 977 height 32
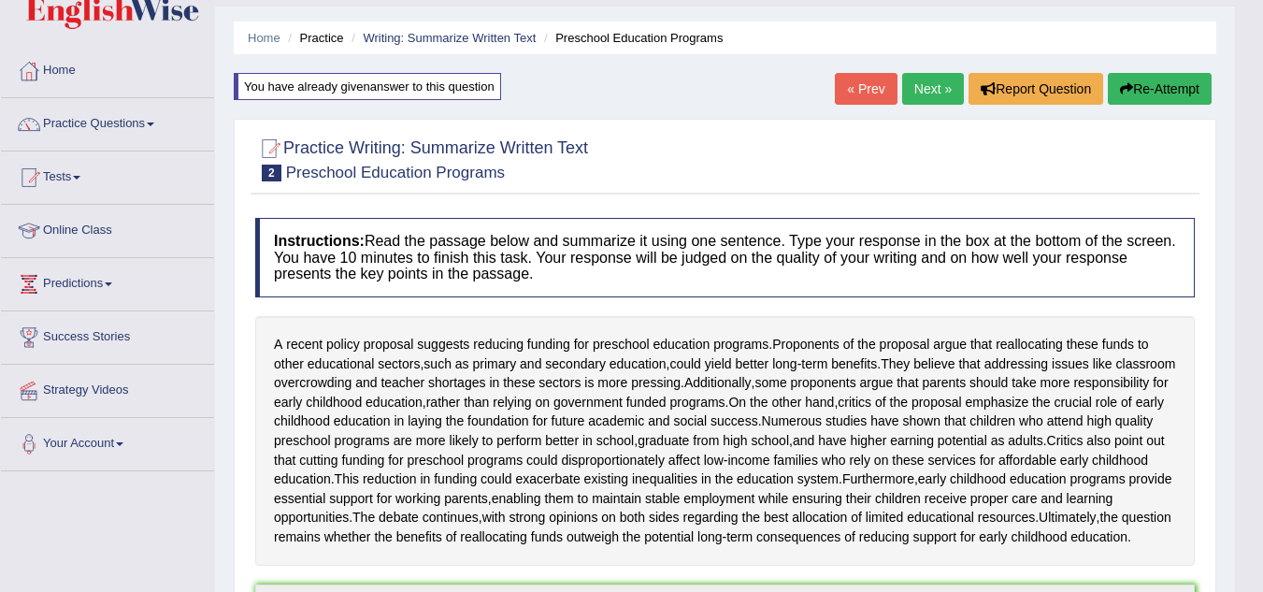
scroll to position [43, 0]
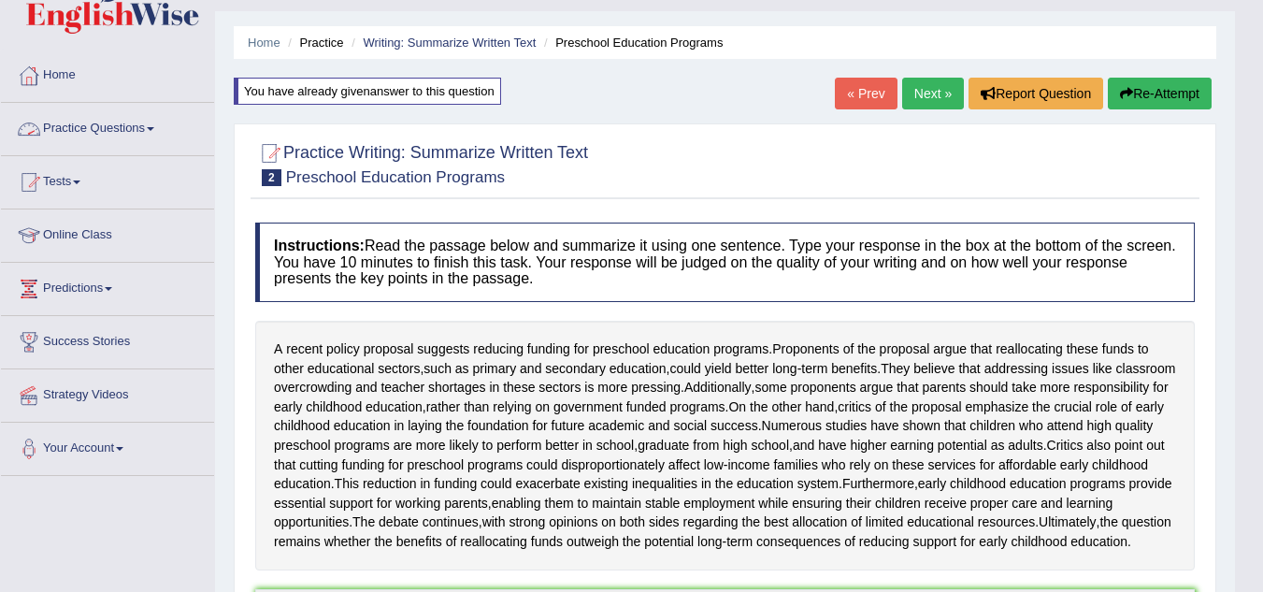
click at [147, 122] on link "Practice Questions" at bounding box center [107, 126] width 213 height 47
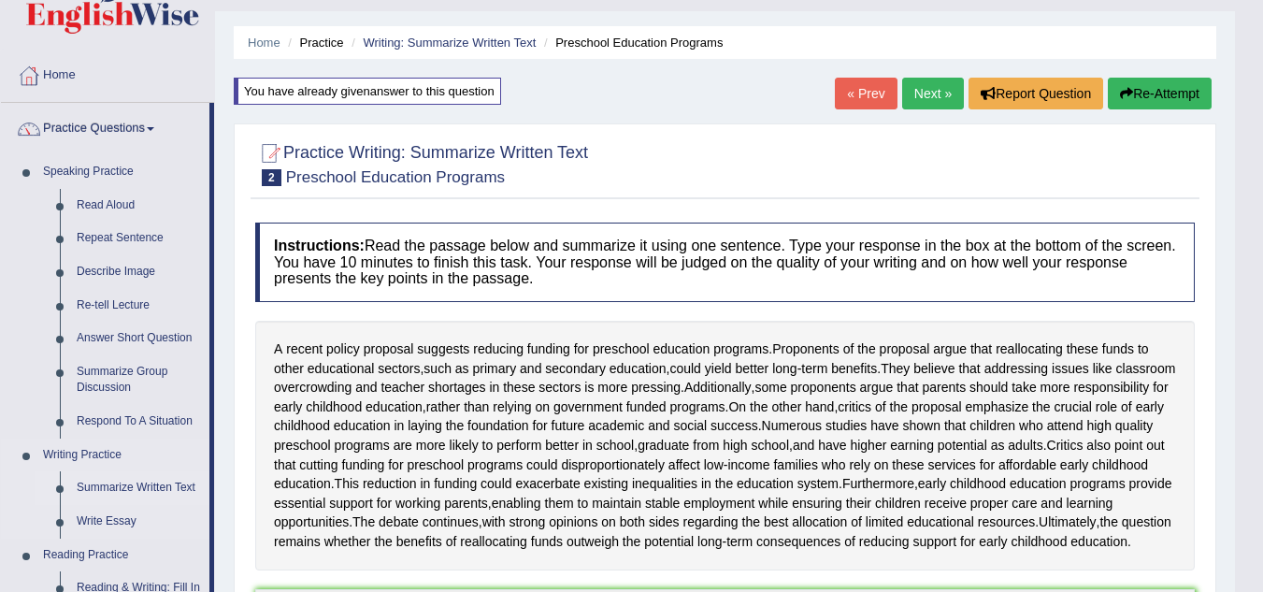
click at [131, 481] on link "Summarize Written Text" at bounding box center [138, 488] width 141 height 34
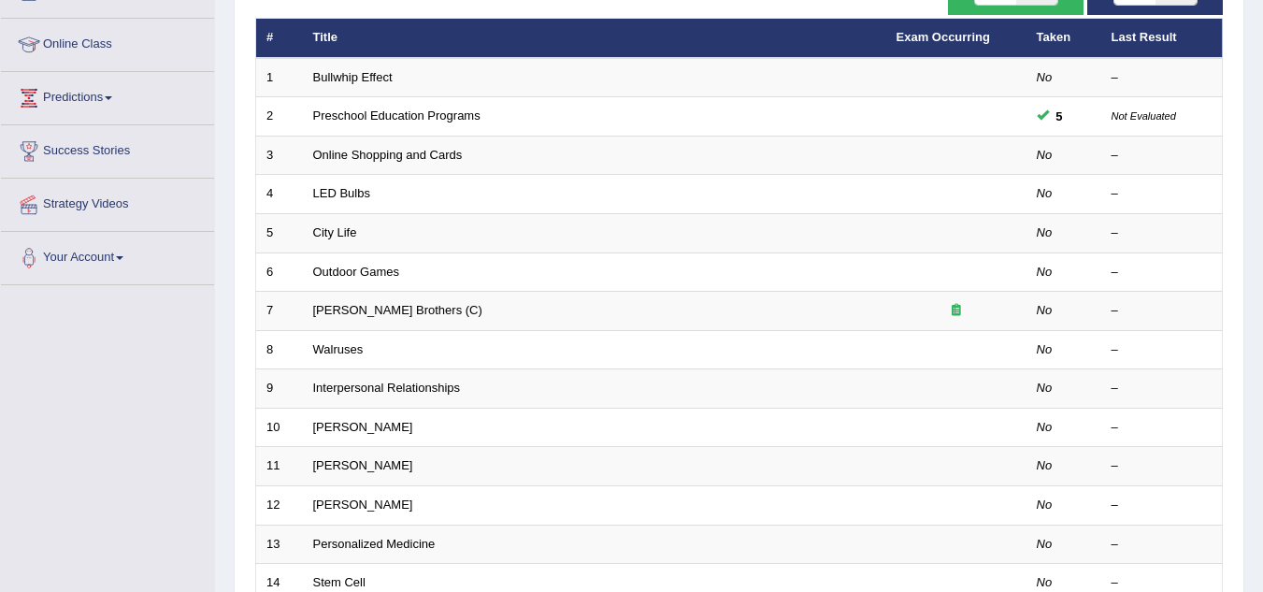
scroll to position [236, 0]
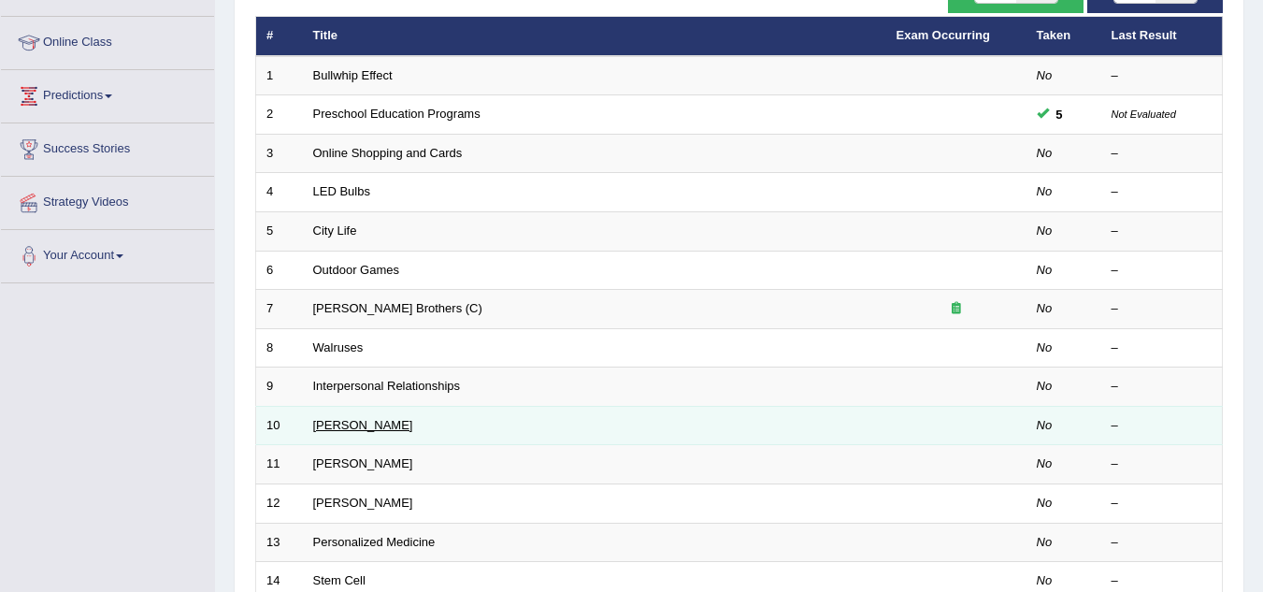
click at [376, 431] on link "[PERSON_NAME]" at bounding box center [363, 425] width 100 height 14
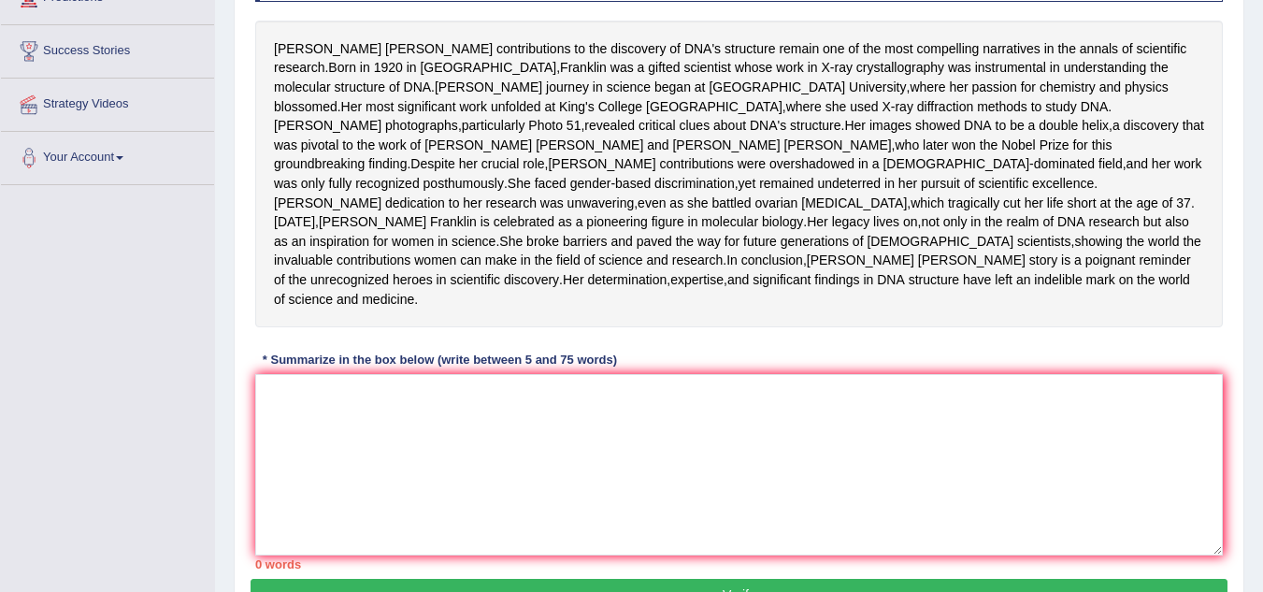
scroll to position [336, 0]
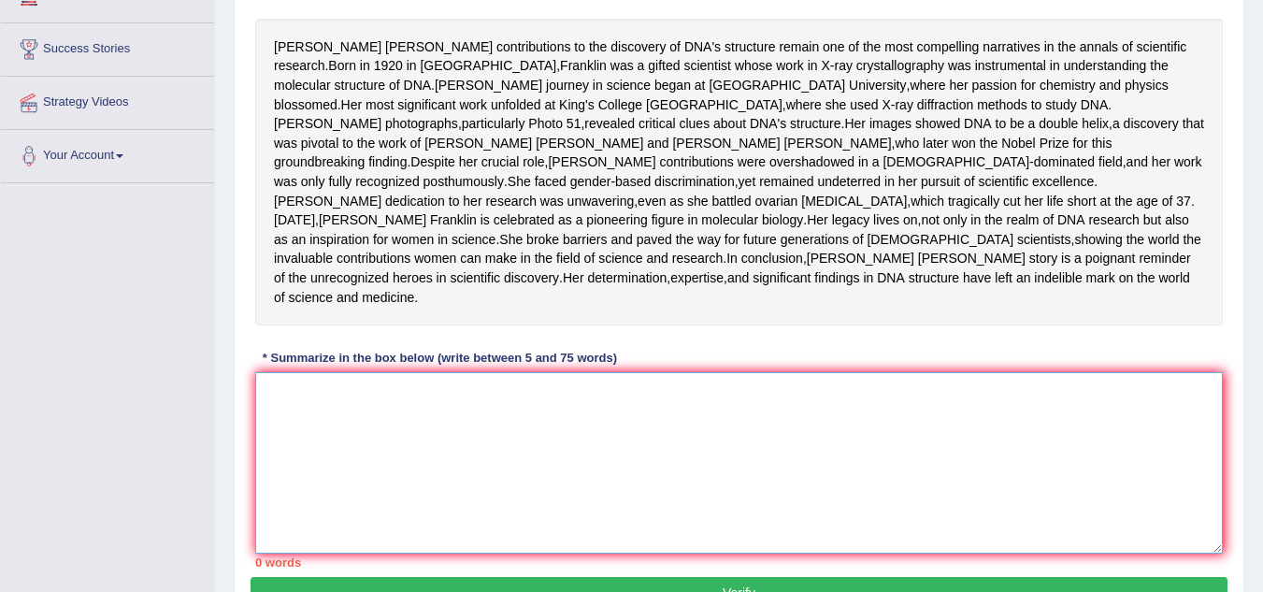
click at [449, 482] on textarea at bounding box center [739, 462] width 968 height 181
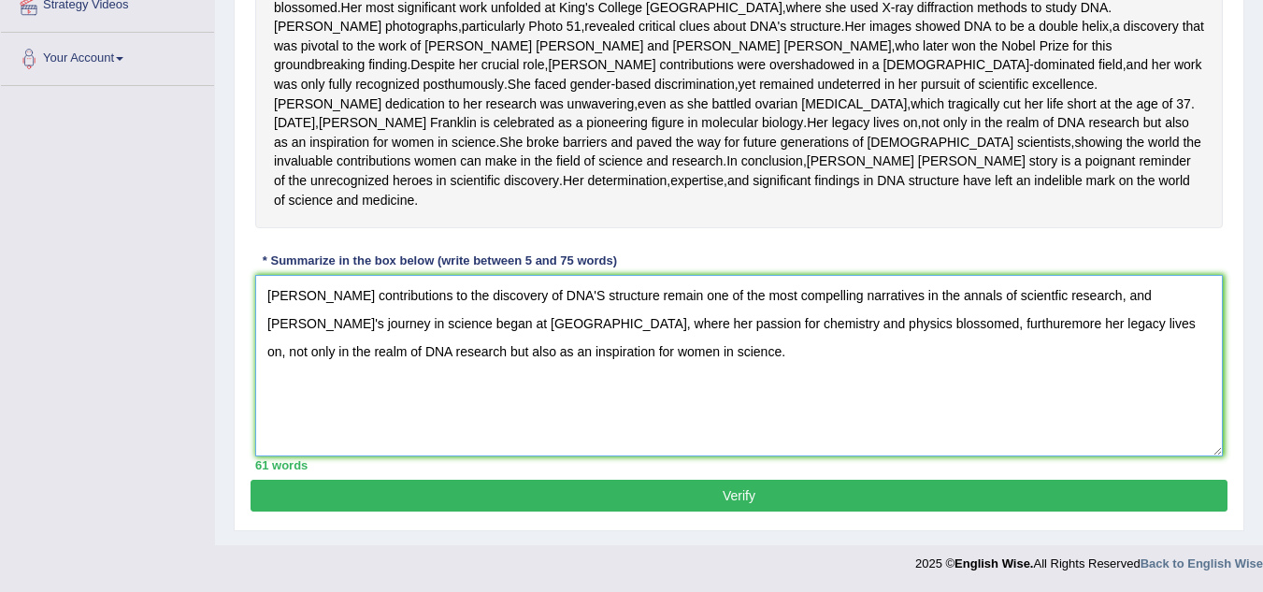
scroll to position [471, 0]
drag, startPoint x: 724, startPoint y: 395, endPoint x: 200, endPoint y: 333, distance: 527.3
click at [200, 333] on div "Toggle navigation Home Practice Questions Speaking Practice Read Aloud Repeat S…" at bounding box center [631, 74] width 1263 height 1015
type textarea "[PERSON_NAME] contributions to the discovery of DNA'S structure remain one of t…"
click at [678, 511] on button "Verify" at bounding box center [739, 496] width 977 height 32
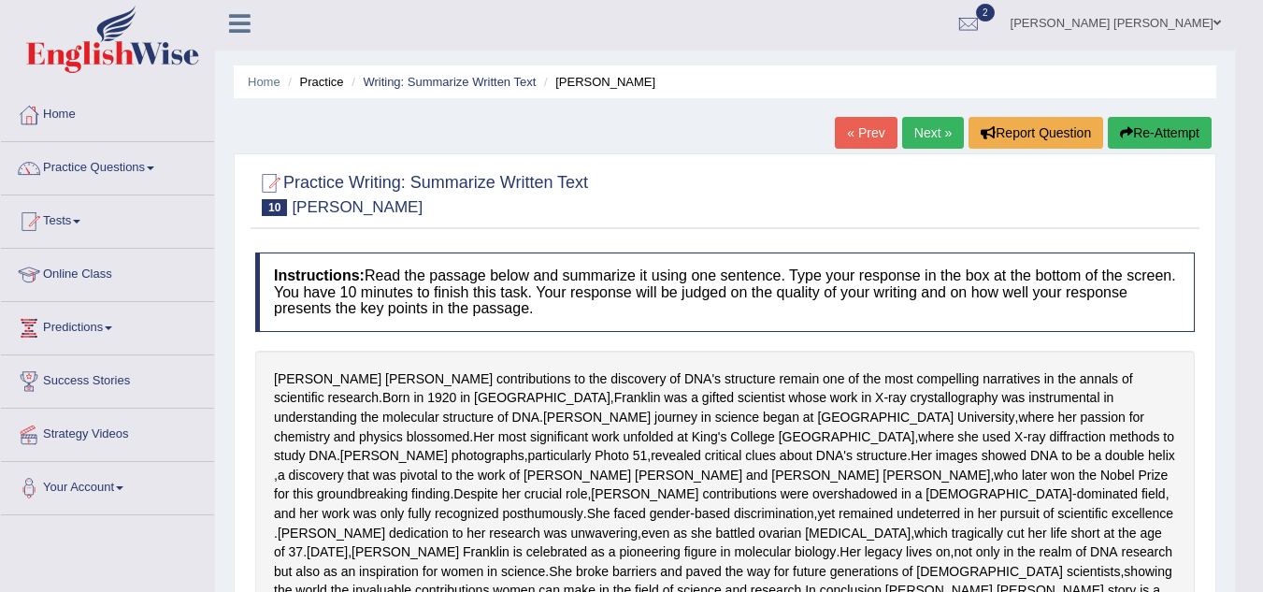
scroll to position [0, 0]
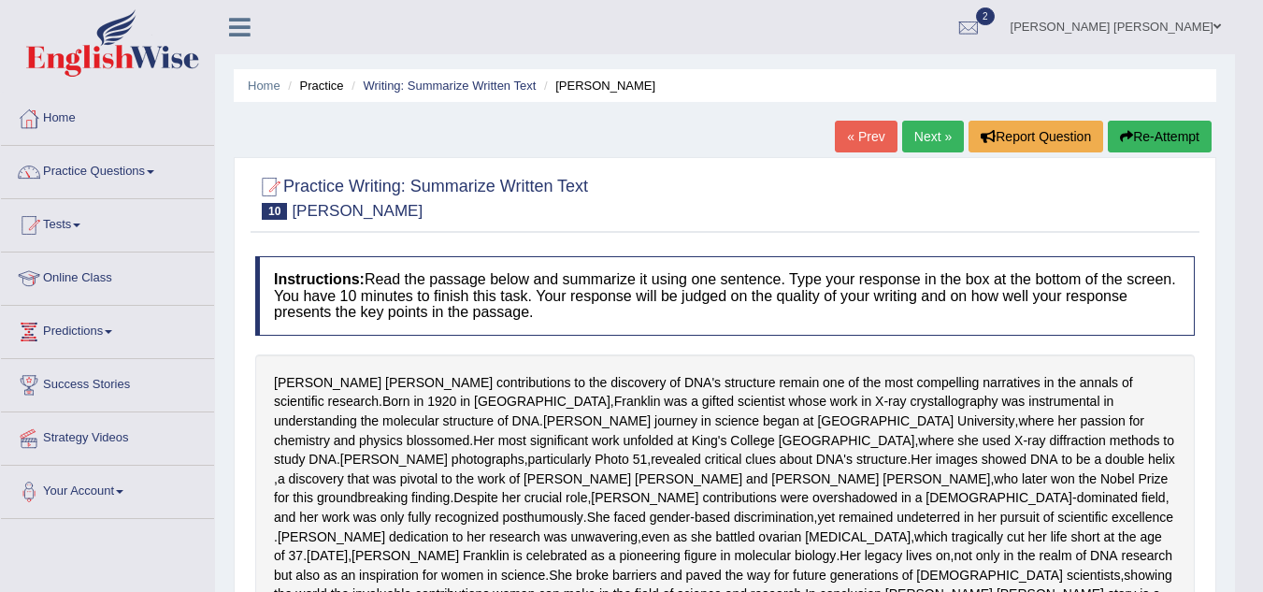
click at [1159, 151] on button "Re-Attempt" at bounding box center [1160, 137] width 104 height 32
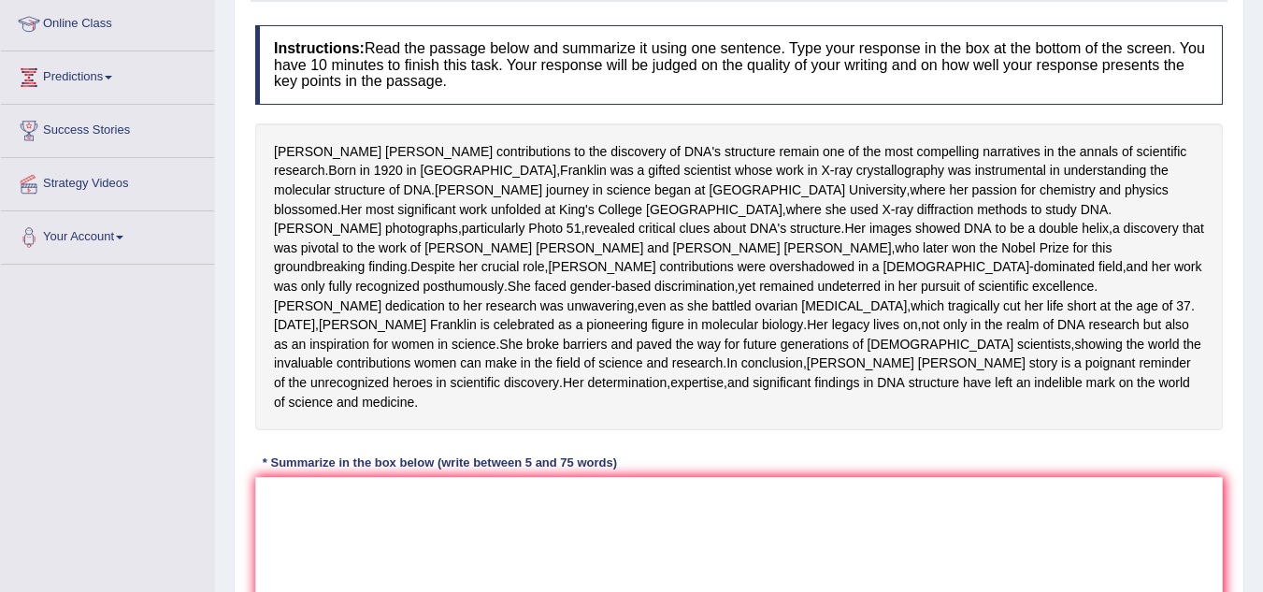
scroll to position [449, 0]
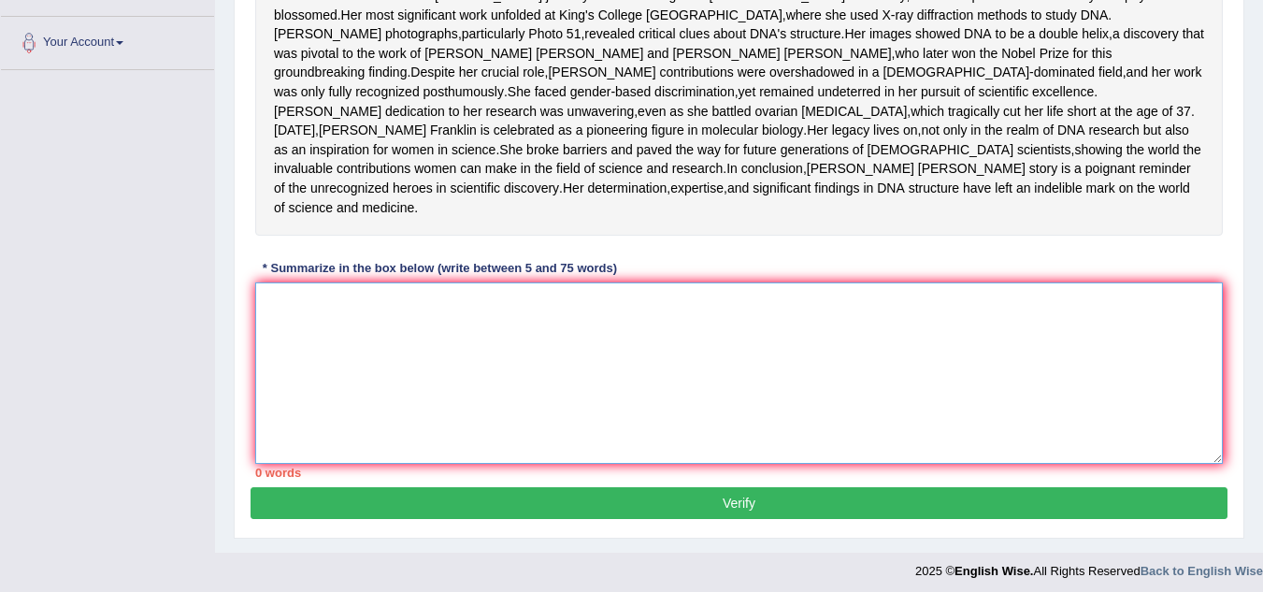
click at [495, 439] on textarea at bounding box center [739, 372] width 968 height 181
paste textarea "Rosalind Franklin's contributions to the discovery of DNA'S structure remain on…"
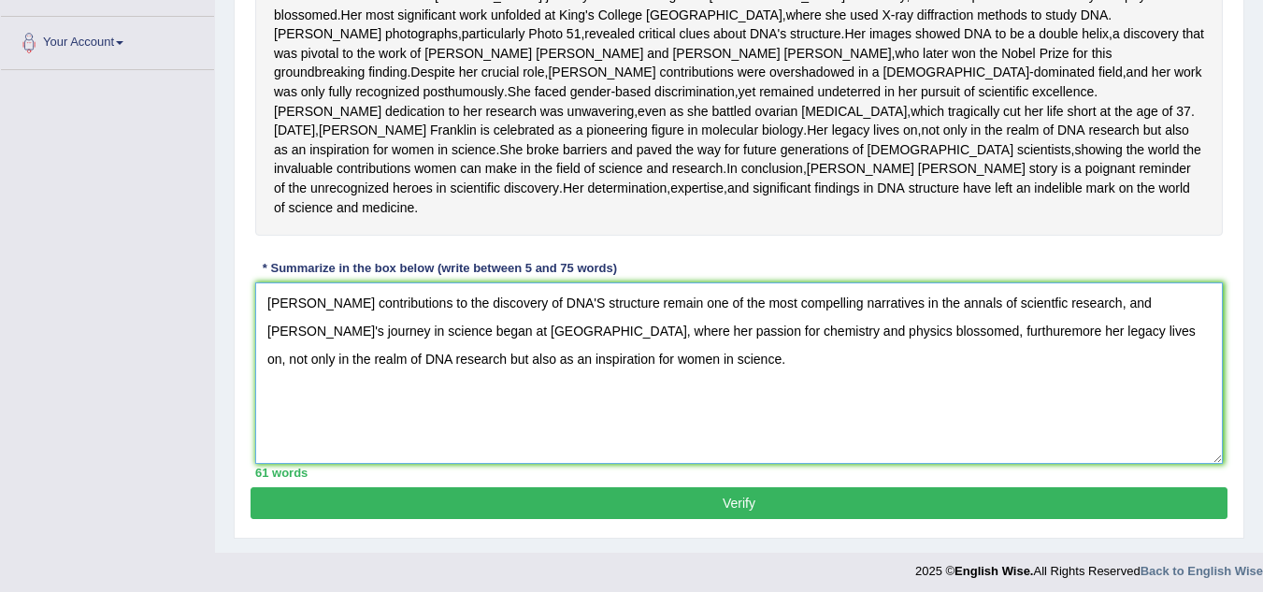
scroll to position [0, 0]
click at [987, 411] on textarea "Rosalind Franklin's contributions to the discovery of DNA'S structure remain on…" at bounding box center [739, 372] width 968 height 181
click at [334, 412] on textarea "Rosalind Franklin's contributions to the discovery of DNA'S structure remain on…" at bounding box center [739, 372] width 968 height 181
click at [328, 410] on textarea "Rosalind Franklin's contributions to the discovery of DNA'S structure remain on…" at bounding box center [739, 372] width 968 height 181
drag, startPoint x: 713, startPoint y: 443, endPoint x: 228, endPoint y: 347, distance: 494.7
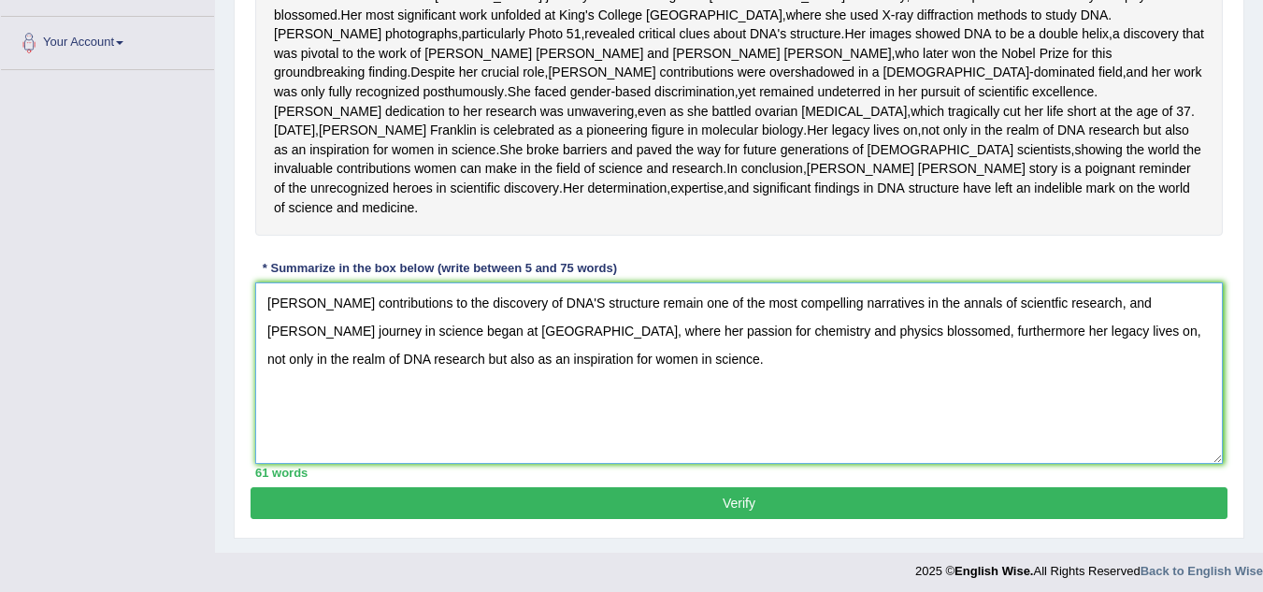
click at [228, 347] on div "Home Practice Writing: Summarize Written Text Rosalid Franklin You have already…" at bounding box center [739, 51] width 1048 height 1001
type textarea "Rosalind Franklin's contributions to the discovery of DNA'S structure remain on…"
click at [481, 519] on button "Verify" at bounding box center [739, 503] width 977 height 32
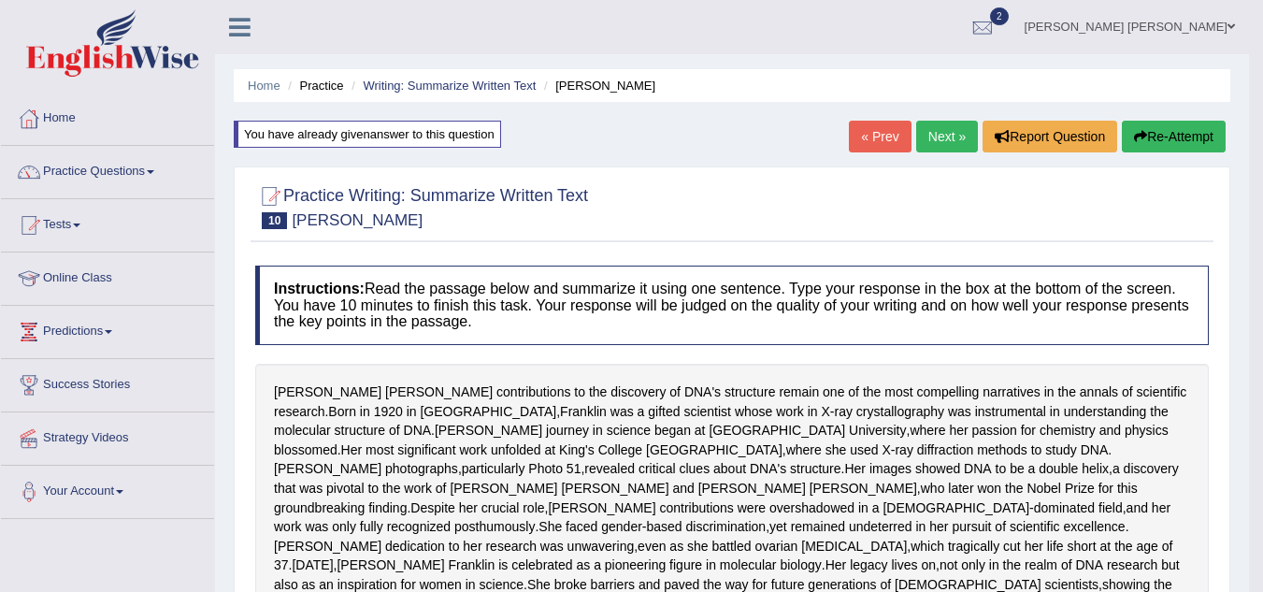
click at [1180, 135] on button "Re-Attempt" at bounding box center [1174, 137] width 104 height 32
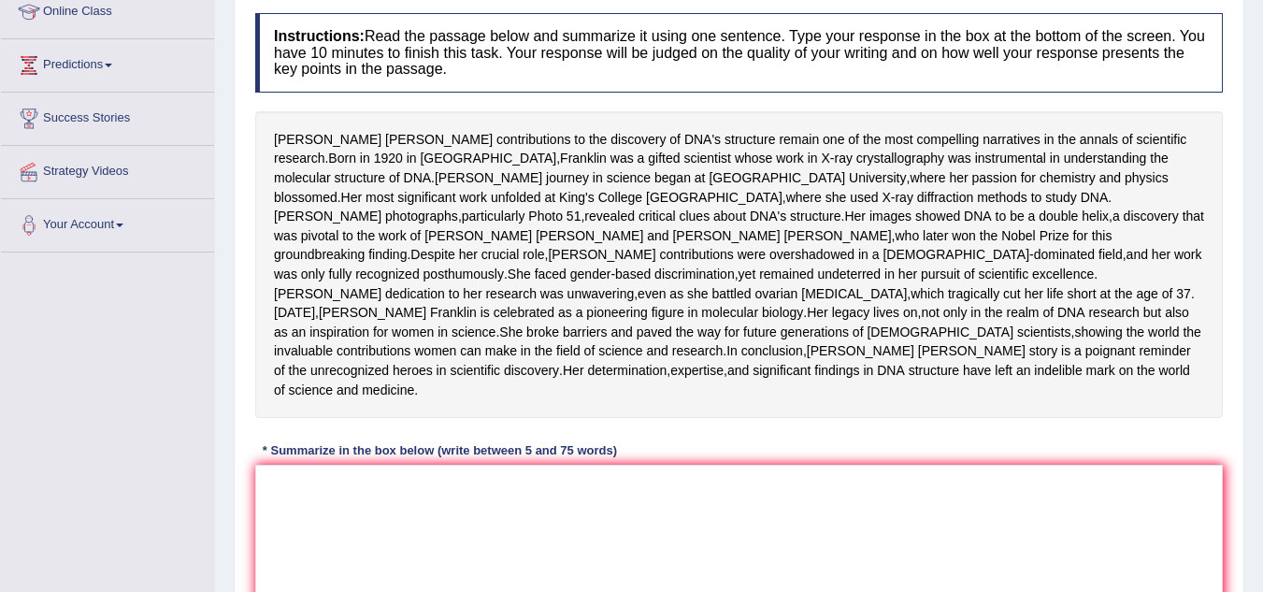
scroll to position [304, 0]
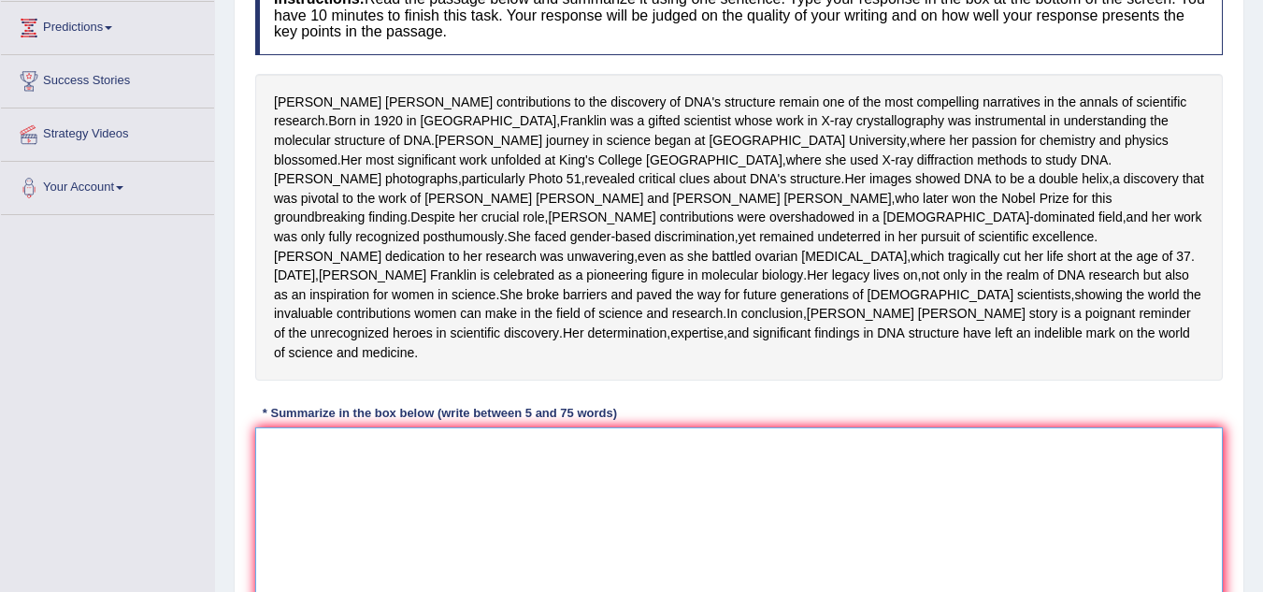
click at [554, 517] on textarea at bounding box center [739, 517] width 968 height 181
paste textarea "[PERSON_NAME] contributions to the discovery of DNA'S structure remain one of t…"
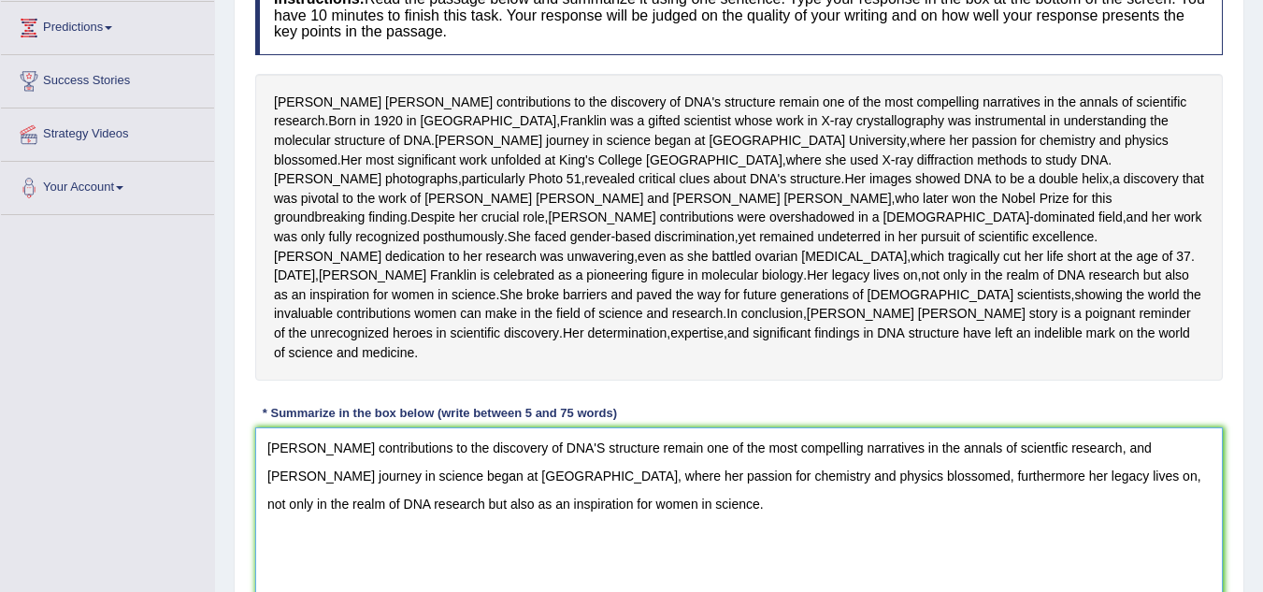
click at [806, 568] on textarea "Rosalind Franklin's contributions to the discovery of DNA'S structure remain on…" at bounding box center [739, 517] width 968 height 181
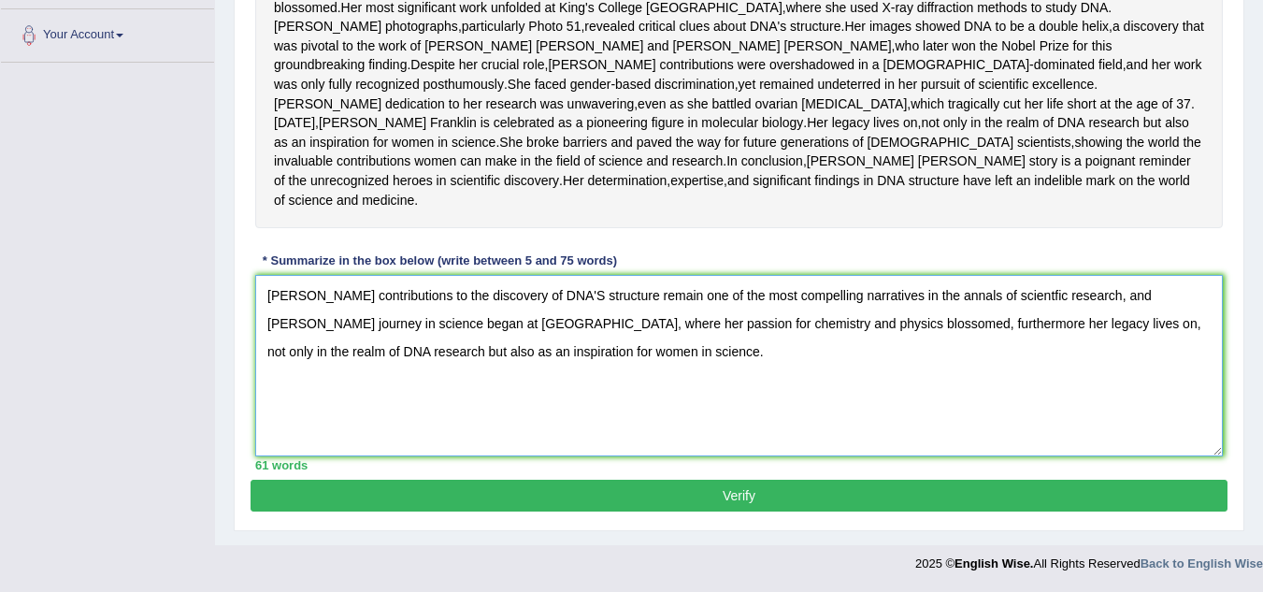
scroll to position [486, 0]
click at [319, 368] on textarea "Rosalind Franklin's contributions to the discovery of DNA'S structure remain on…" at bounding box center [739, 365] width 968 height 181
drag, startPoint x: 706, startPoint y: 396, endPoint x: 259, endPoint y: 329, distance: 451.9
click at [259, 329] on textarea "[PERSON_NAME] contributions to the discovery of DNA'S structure remain one of t…" at bounding box center [739, 365] width 968 height 181
type textarea "[PERSON_NAME] contributions to the discovery of DNA'S structure remain one of t…"
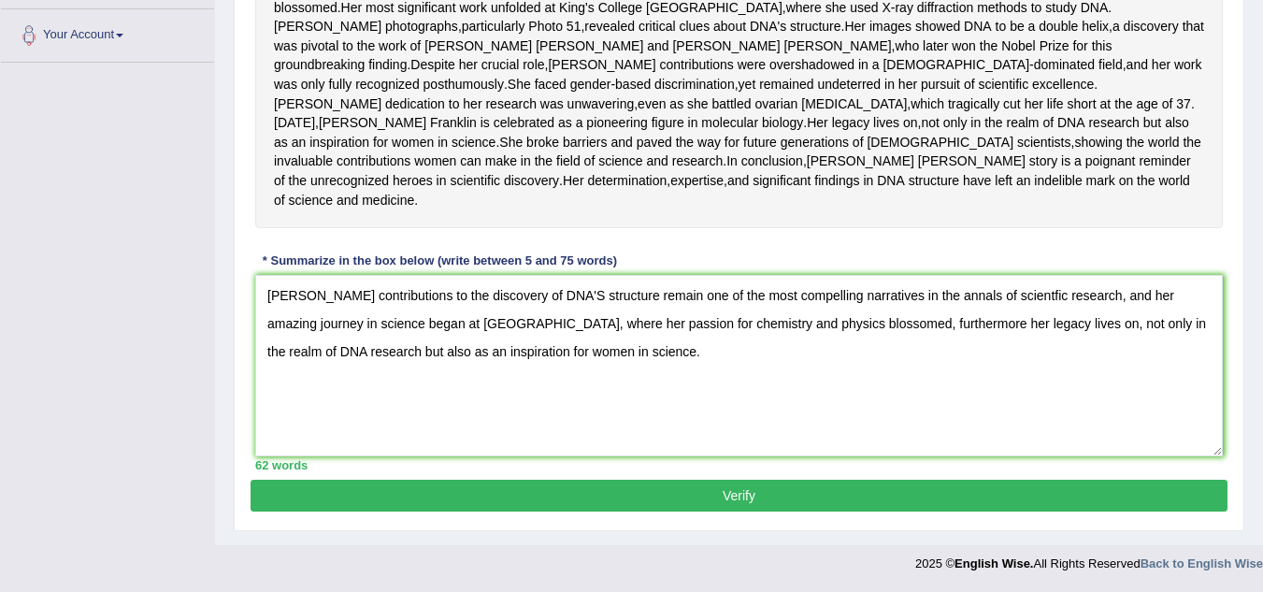
click at [772, 511] on button "Verify" at bounding box center [739, 496] width 977 height 32
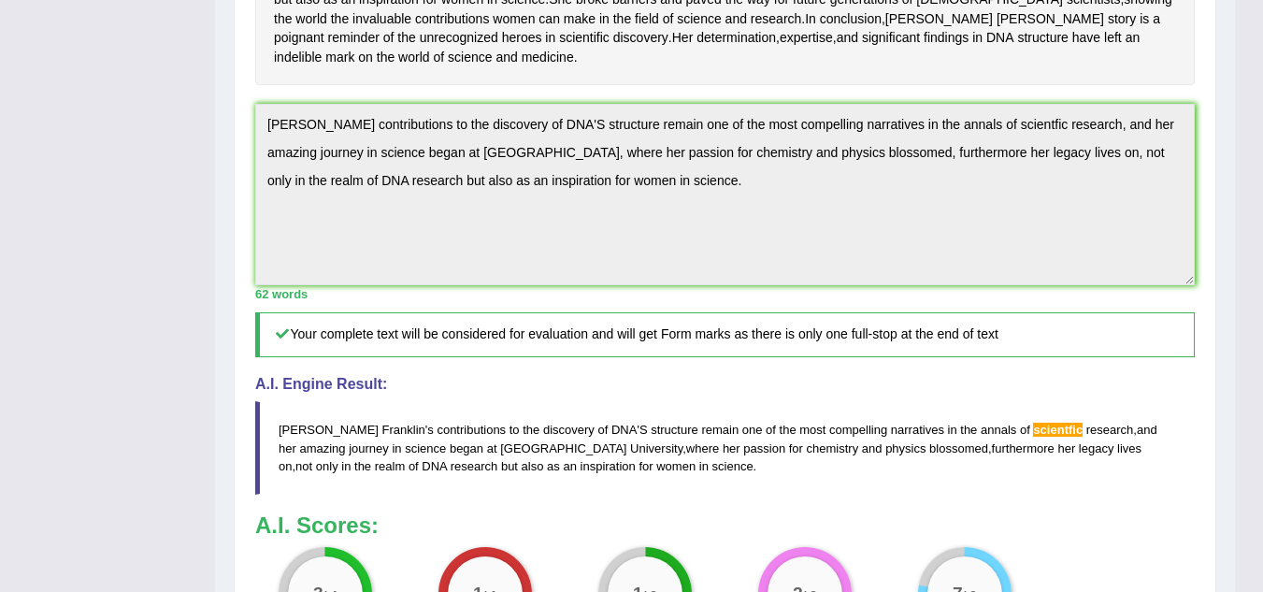
scroll to position [620, 0]
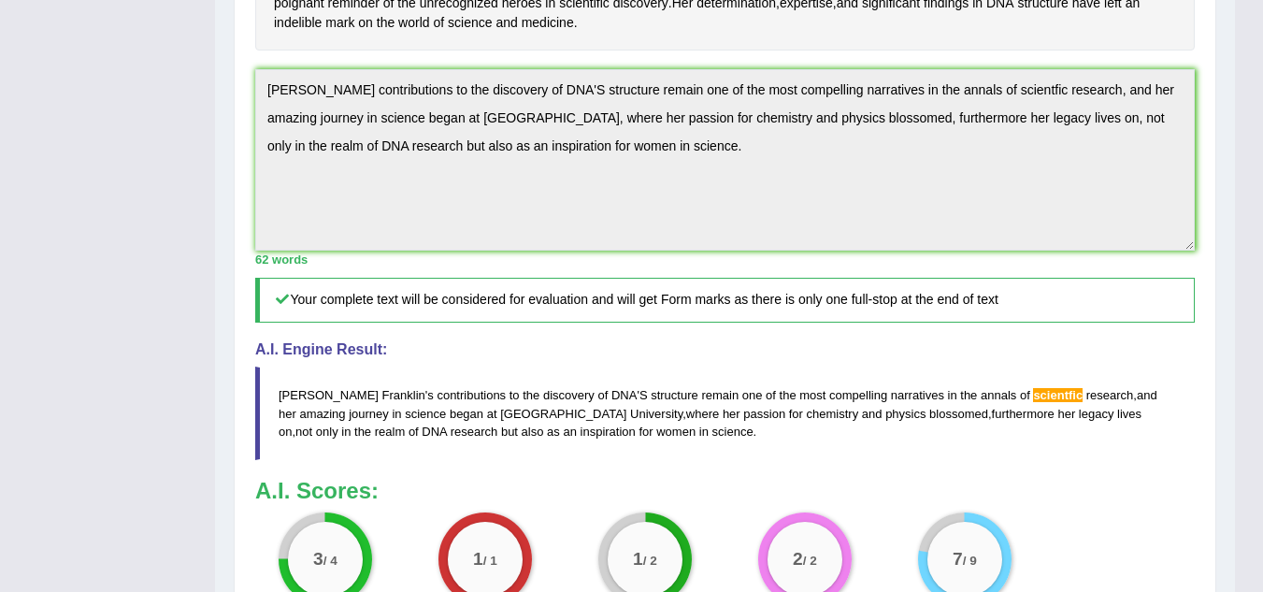
click at [1033, 402] on span "scientfic" at bounding box center [1058, 395] width 50 height 14
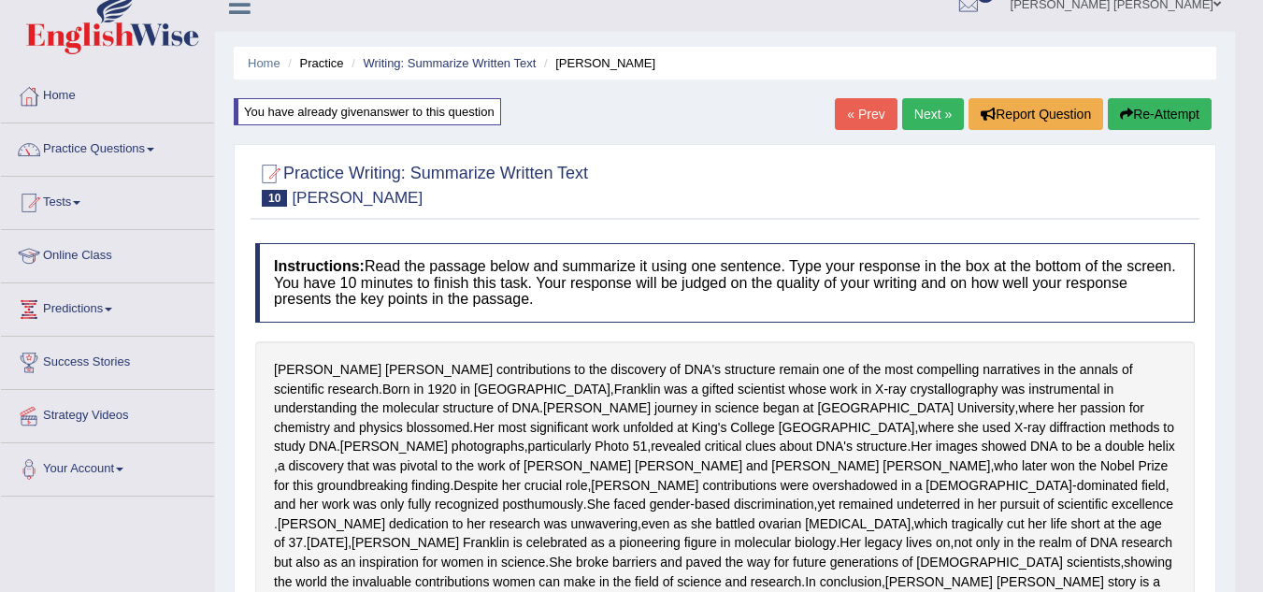
scroll to position [15, 0]
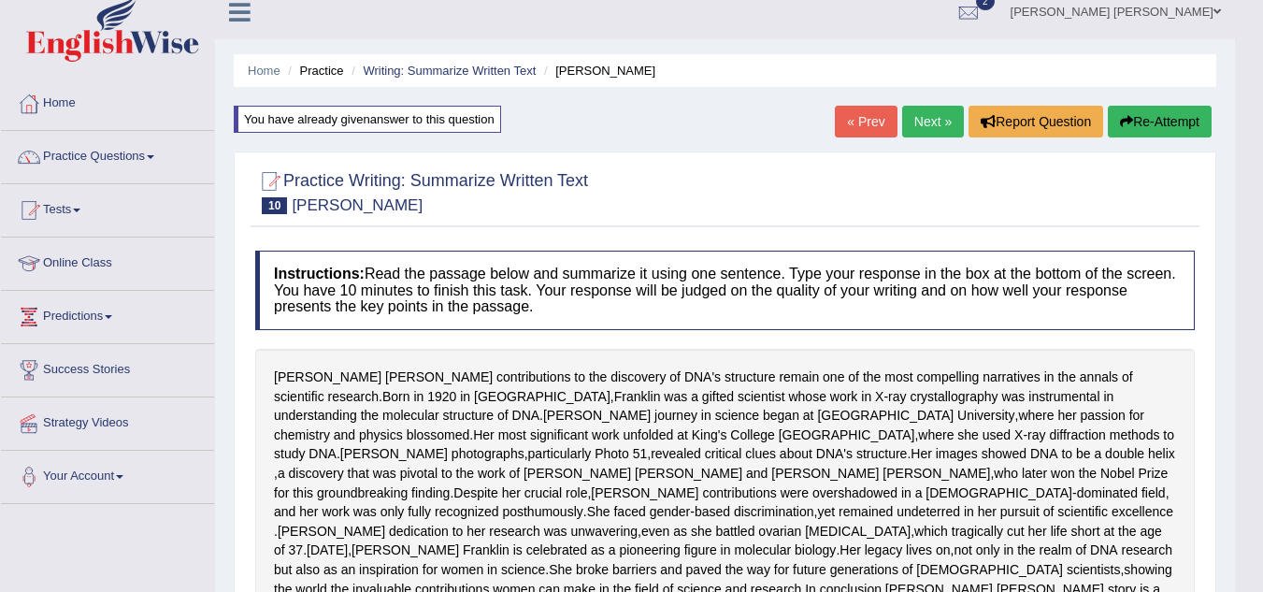
click at [1159, 122] on button "Re-Attempt" at bounding box center [1160, 122] width 104 height 32
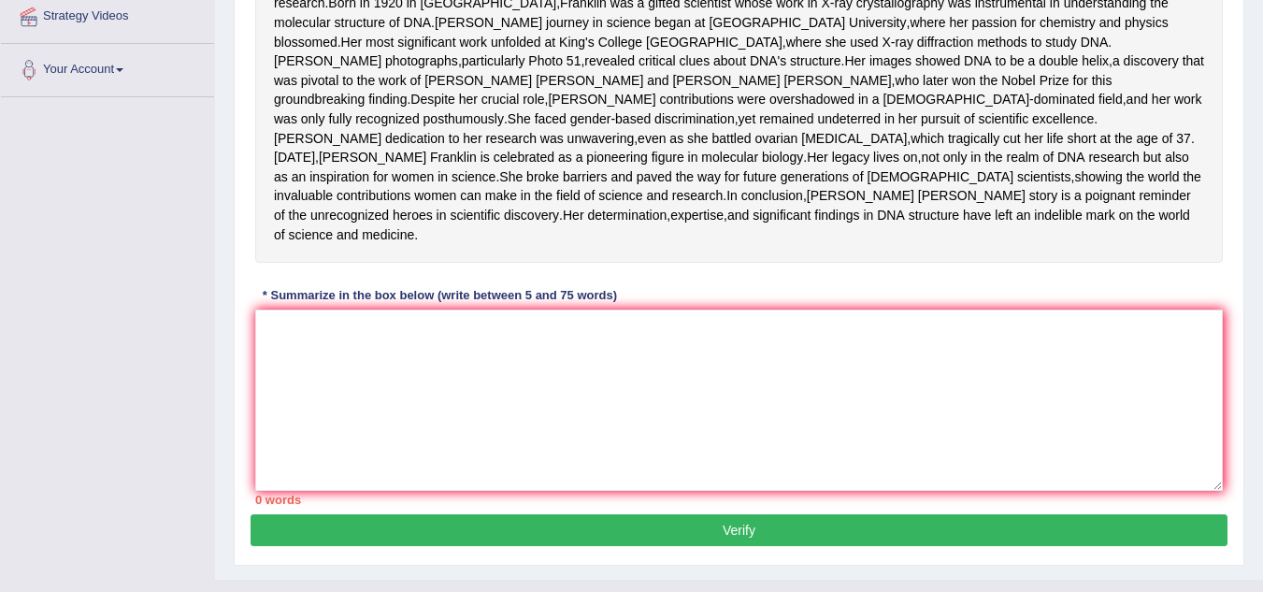
scroll to position [425, 0]
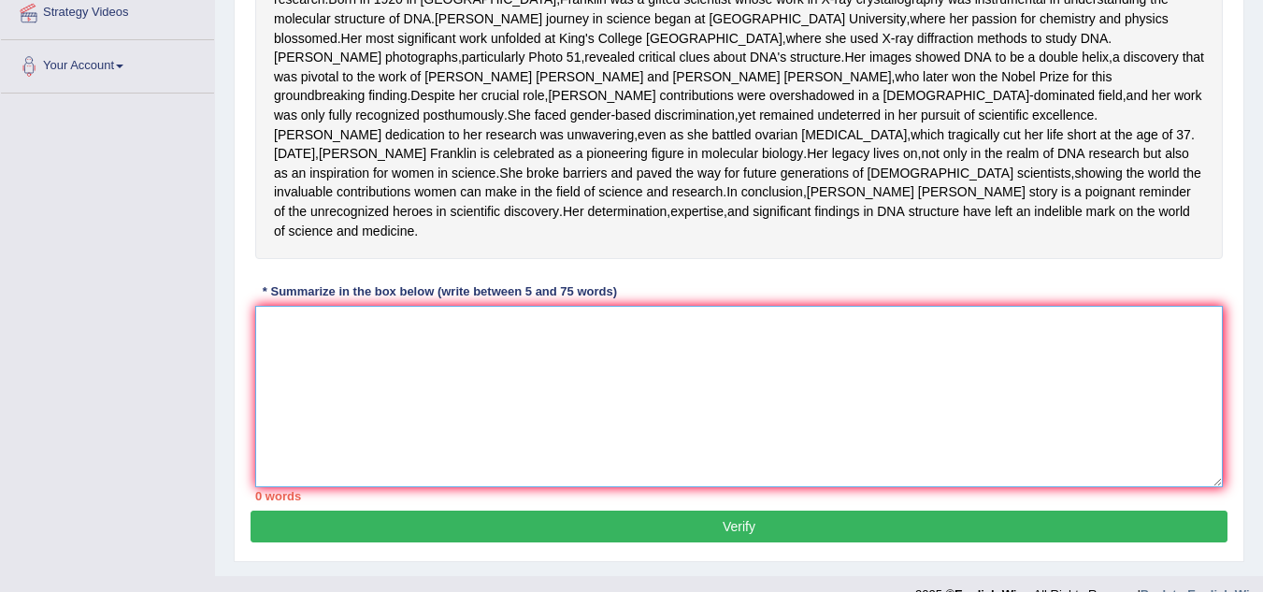
click at [473, 461] on textarea at bounding box center [739, 396] width 968 height 181
paste textarea "[PERSON_NAME] contributions to the discovery of DNA'S structure remain one of t…"
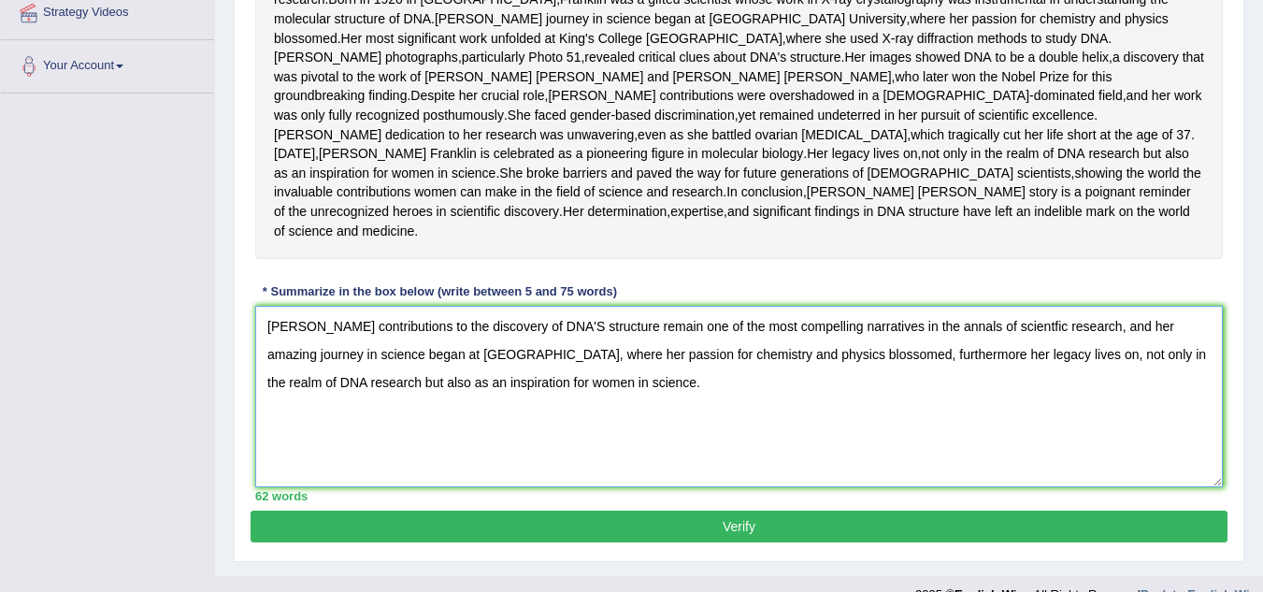
click at [1059, 406] on textarea "[PERSON_NAME] contributions to the discovery of DNA'S structure remain one of t…" at bounding box center [739, 396] width 968 height 181
drag, startPoint x: 702, startPoint y: 461, endPoint x: 245, endPoint y: 368, distance: 466.5
click at [245, 368] on div "Practice Writing: Summarize Written Text 10 [PERSON_NAME] Instructions: Read th…" at bounding box center [739, 158] width 1011 height 807
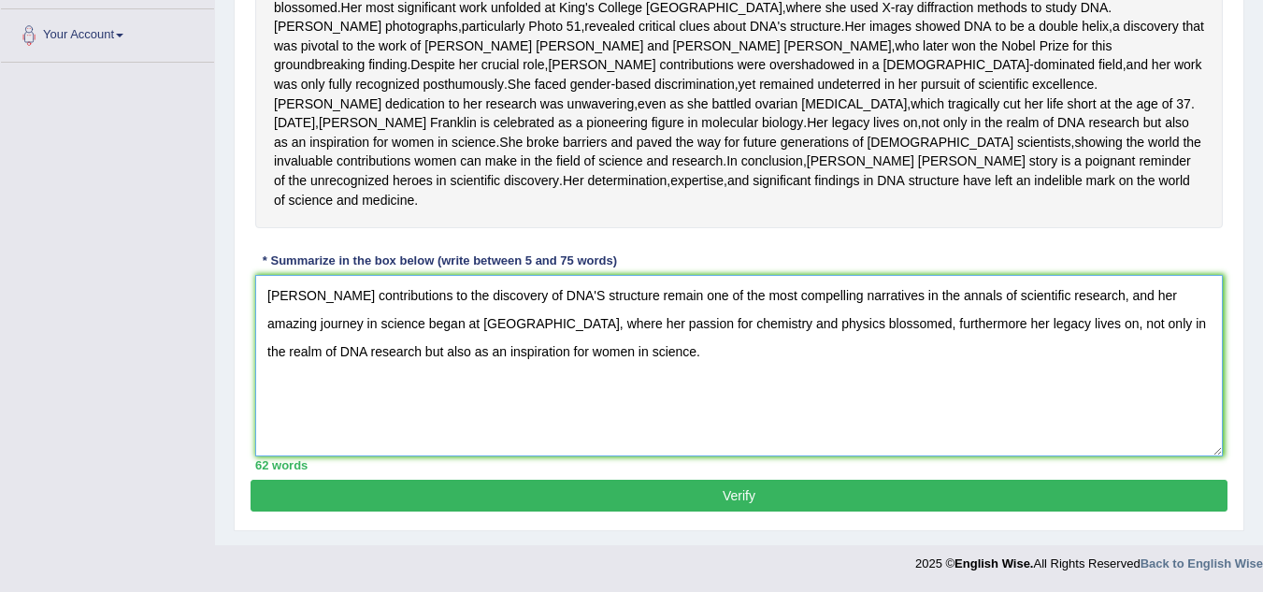
scroll to position [533, 0]
type textarea "[PERSON_NAME] contributions to the discovery of DNA'S structure remain one of t…"
click at [801, 506] on button "Verify" at bounding box center [739, 496] width 977 height 32
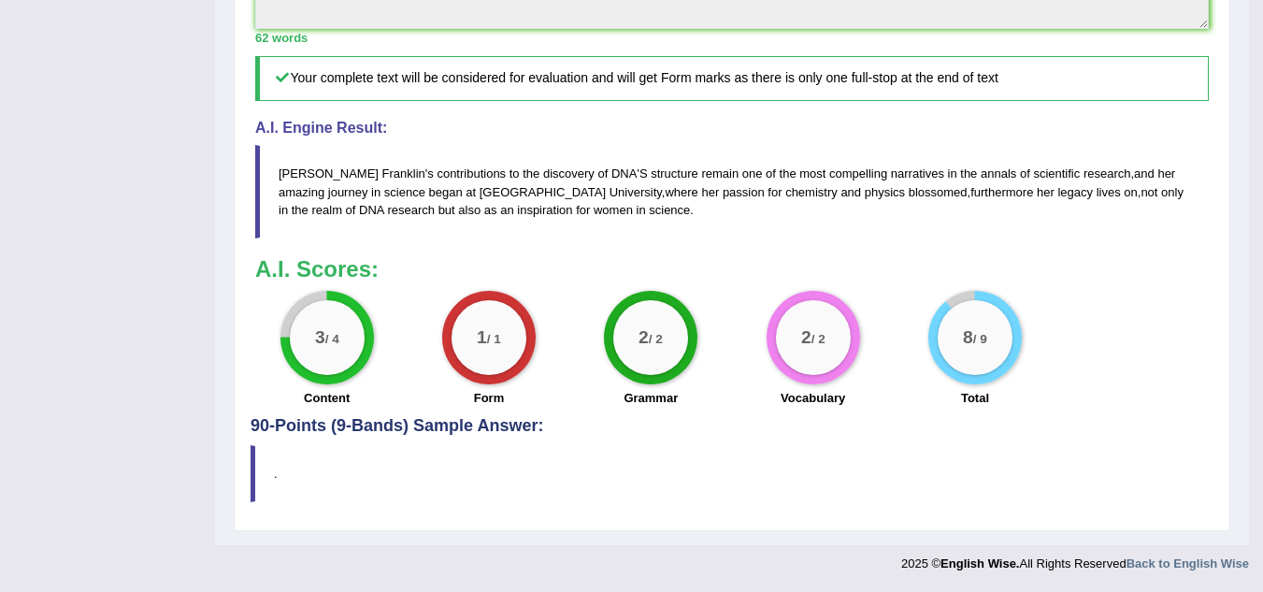
scroll to position [919, 0]
click at [701, 171] on span "remain" at bounding box center [719, 173] width 37 height 14
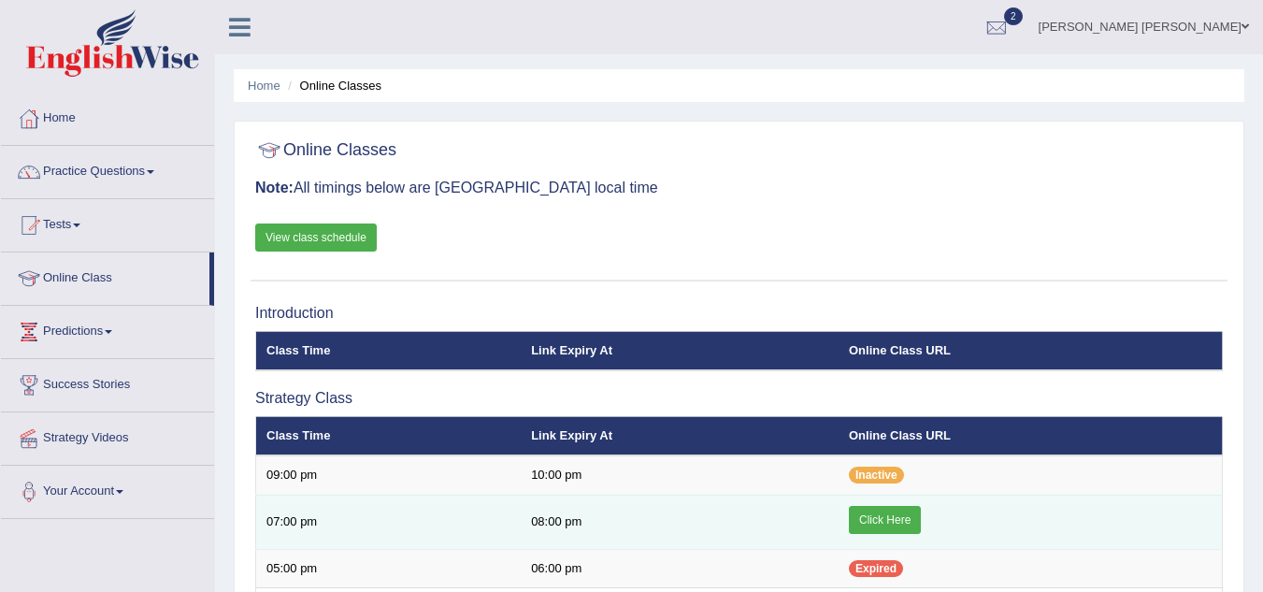
click at [871, 521] on link "Click Here" at bounding box center [885, 520] width 72 height 28
